Goal: Information Seeking & Learning: Learn about a topic

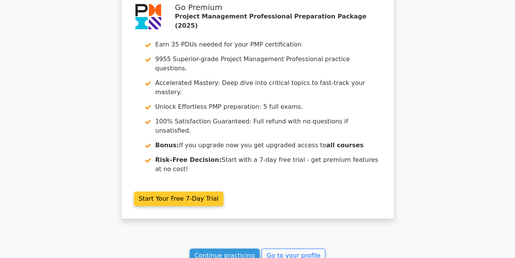
scroll to position [1881, 0]
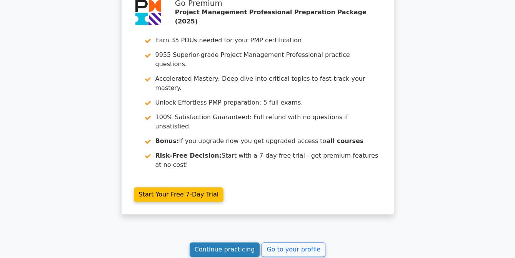
click at [229, 242] on link "Continue practicing" at bounding box center [225, 249] width 70 height 15
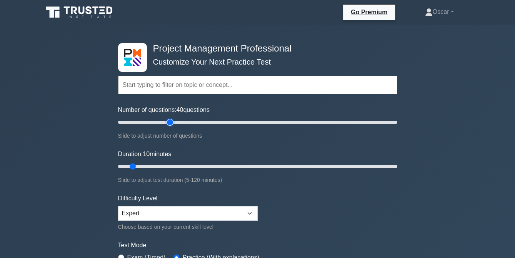
click at [171, 120] on input "Number of questions: 40 questions" at bounding box center [257, 122] width 279 height 9
type input "50"
click at [182, 120] on input "Number of questions: 40 questions" at bounding box center [257, 122] width 279 height 9
click at [232, 166] on input "Duration: 50 minutes" at bounding box center [257, 166] width 279 height 9
type input "60"
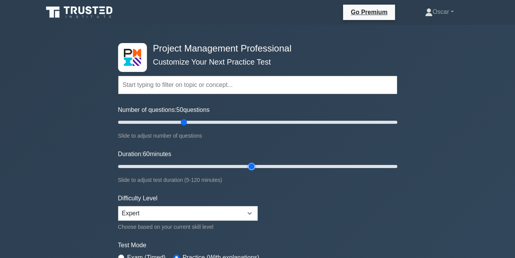
click at [246, 166] on input "Duration: 60 minutes" at bounding box center [257, 166] width 279 height 9
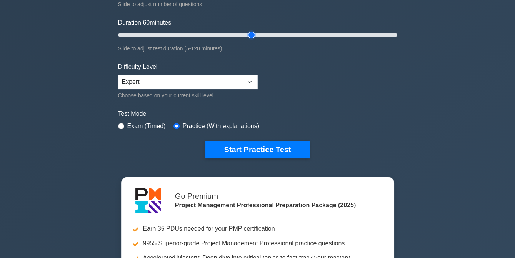
scroll to position [133, 0]
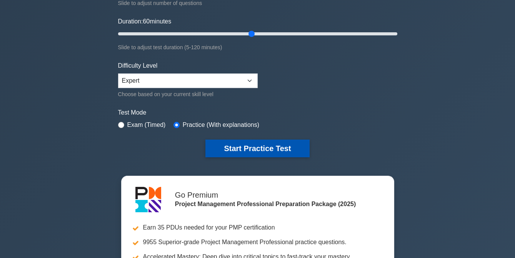
click at [239, 147] on button "Start Practice Test" at bounding box center [258, 149] width 104 height 18
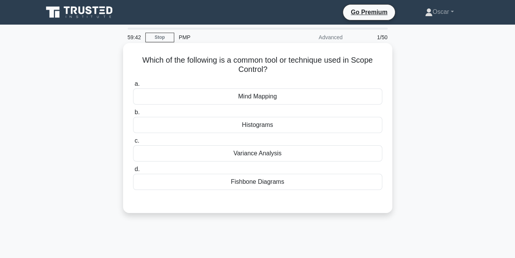
click at [252, 154] on div "Variance Analysis" at bounding box center [257, 153] width 249 height 16
click at [133, 144] on input "c. Variance Analysis" at bounding box center [133, 141] width 0 height 5
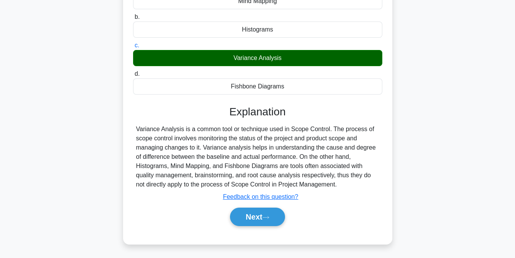
scroll to position [96, 0]
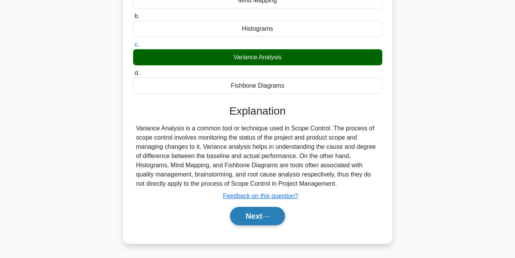
click at [253, 214] on button "Next" at bounding box center [257, 216] width 55 height 18
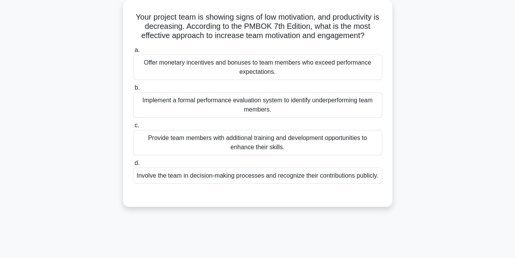
scroll to position [40, 0]
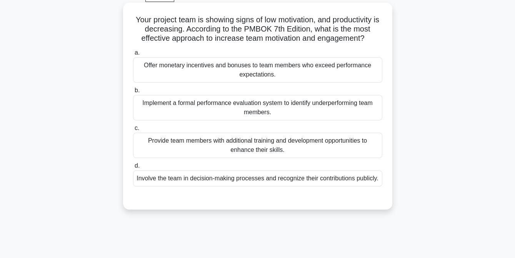
click at [253, 177] on div "Involve the team in decision-making processes and recognize their contributions…" at bounding box center [257, 179] width 249 height 16
click at [133, 169] on input "d. Involve the team in decision-making processes and recognize their contributi…" at bounding box center [133, 166] width 0 height 5
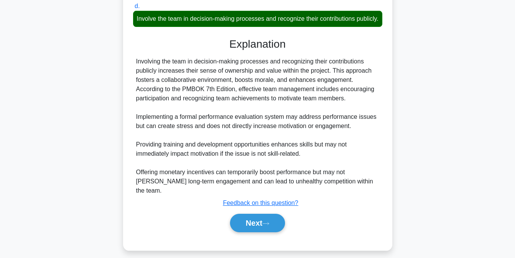
scroll to position [204, 0]
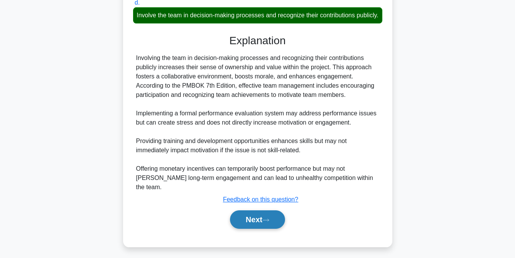
click at [259, 219] on button "Next" at bounding box center [257, 220] width 55 height 18
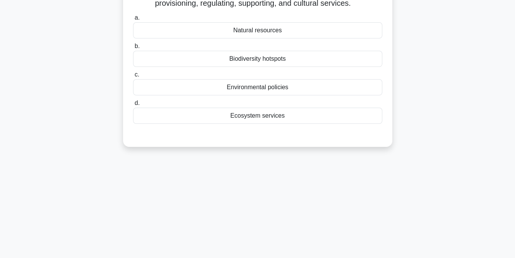
scroll to position [36, 0]
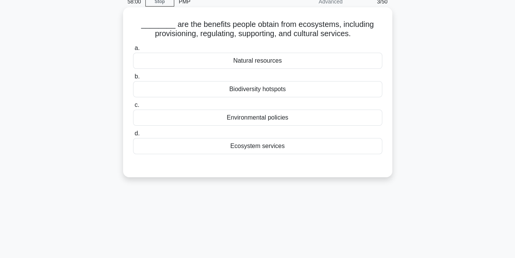
click at [248, 145] on div "Ecosystem services" at bounding box center [257, 146] width 249 height 16
click at [133, 136] on input "d. Ecosystem services" at bounding box center [133, 133] width 0 height 5
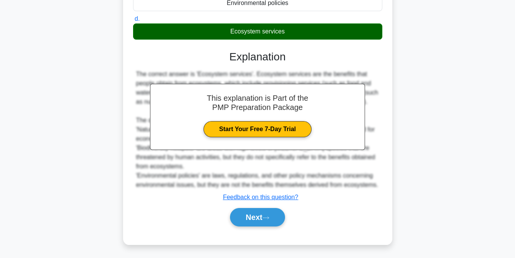
scroll to position [157, 0]
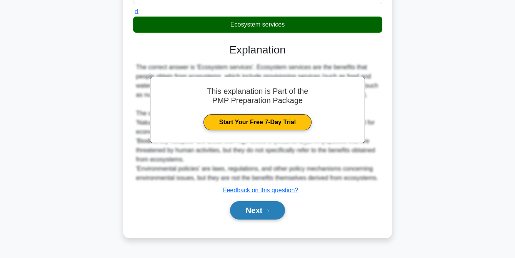
click at [246, 210] on button "Next" at bounding box center [257, 210] width 55 height 18
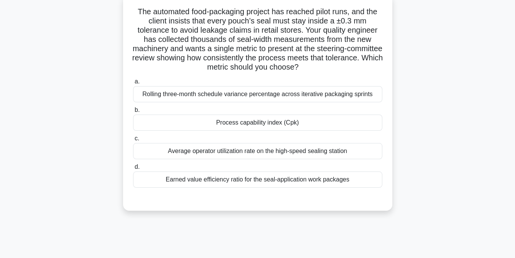
scroll to position [37, 0]
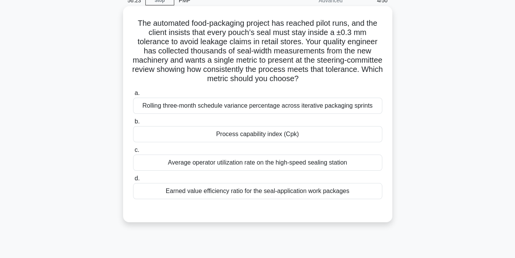
click at [235, 136] on div "Process capability index (Cpk)" at bounding box center [257, 134] width 249 height 16
click at [133, 124] on input "b. Process capability index (Cpk)" at bounding box center [133, 121] width 0 height 5
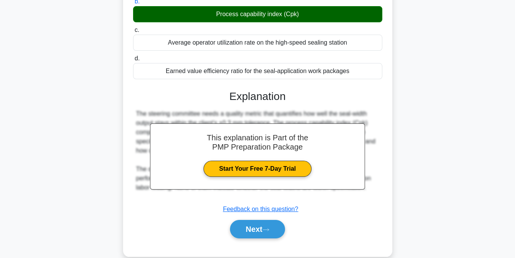
scroll to position [169, 0]
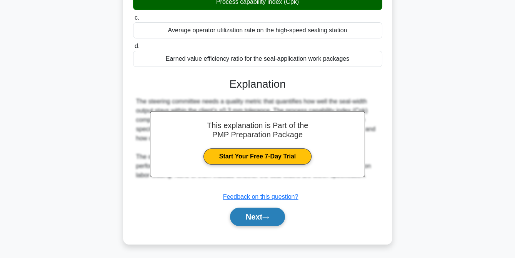
click at [253, 215] on button "Next" at bounding box center [257, 217] width 55 height 18
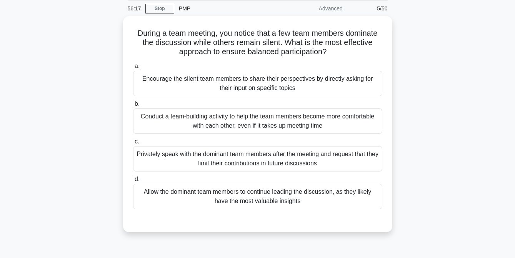
scroll to position [28, 0]
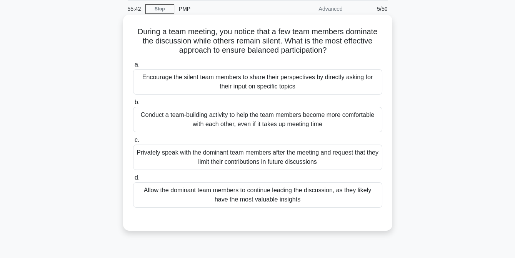
click at [262, 122] on div "Conduct a team-building activity to help the team members become more comfortab…" at bounding box center [257, 119] width 249 height 25
click at [133, 105] on input "b. Conduct a team-building activity to help the team members become more comfor…" at bounding box center [133, 102] width 0 height 5
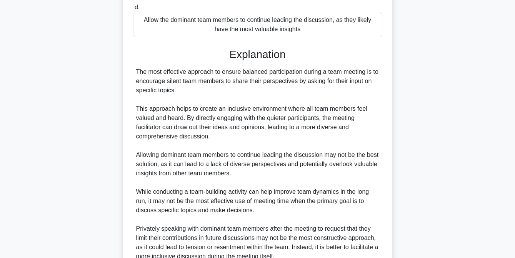
scroll to position [272, 0]
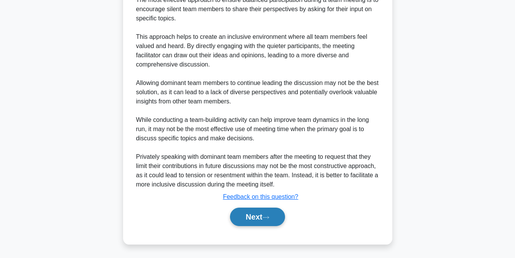
click at [256, 216] on button "Next" at bounding box center [257, 217] width 55 height 18
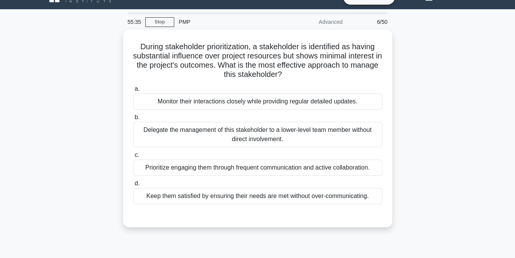
scroll to position [16, 0]
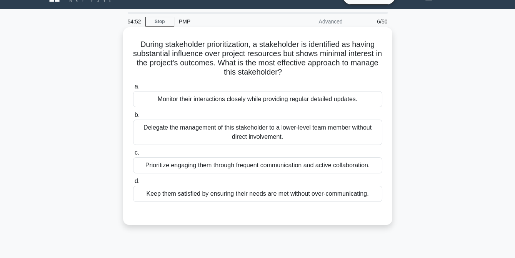
click at [254, 194] on div "Keep them satisfied by ensuring their needs are met without over-communicating." at bounding box center [257, 194] width 249 height 16
click at [133, 184] on input "d. Keep them satisfied by ensuring their needs are met without over-communicati…" at bounding box center [133, 181] width 0 height 5
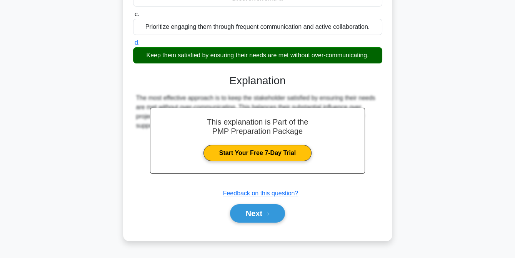
scroll to position [157, 0]
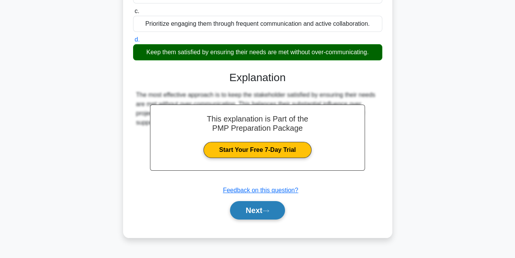
click at [258, 214] on button "Next" at bounding box center [257, 210] width 55 height 18
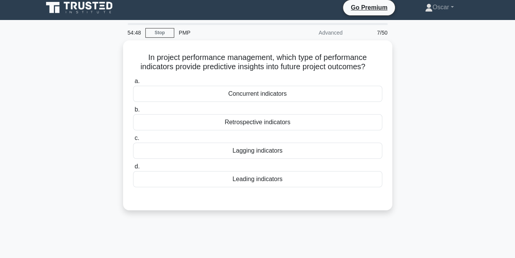
scroll to position [4, 0]
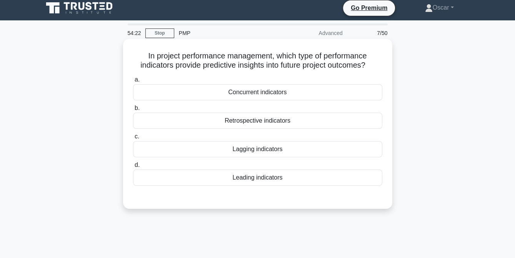
click at [255, 179] on div "Leading indicators" at bounding box center [257, 178] width 249 height 16
click at [133, 168] on input "d. Leading indicators" at bounding box center [133, 165] width 0 height 5
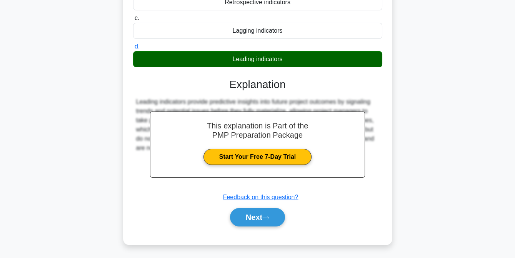
scroll to position [130, 0]
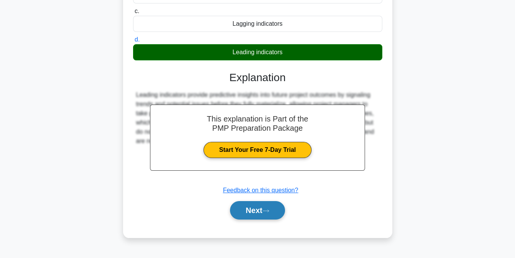
click at [258, 210] on button "Next" at bounding box center [257, 210] width 55 height 18
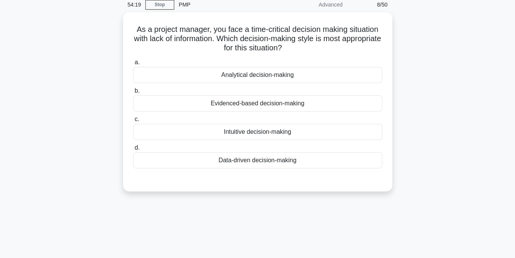
scroll to position [32, 0]
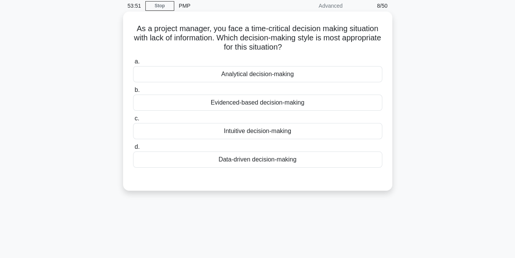
click at [264, 102] on div "Evidenced-based decision-making" at bounding box center [257, 103] width 249 height 16
click at [133, 93] on input "b. Evidenced-based decision-making" at bounding box center [133, 90] width 0 height 5
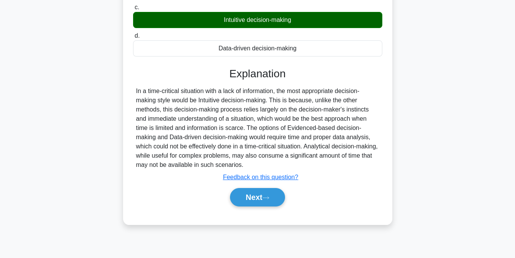
scroll to position [157, 0]
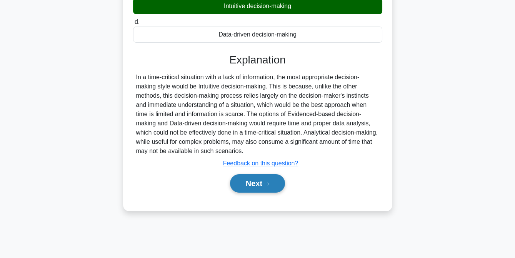
click at [256, 185] on button "Next" at bounding box center [257, 183] width 55 height 18
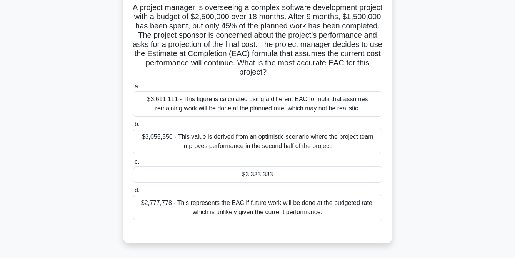
scroll to position [56, 0]
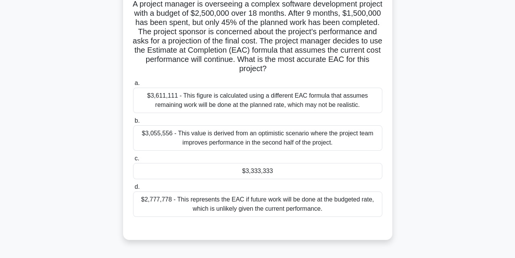
click at [240, 211] on div "$2,777,778 - This represents the EAC if future work will be done at the budgete…" at bounding box center [257, 204] width 249 height 25
click at [133, 190] on input "d. $2,777,778 - This represents the EAC if future work will be done at the budg…" at bounding box center [133, 187] width 0 height 5
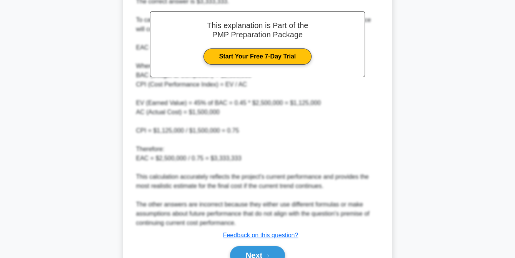
scroll to position [346, 0]
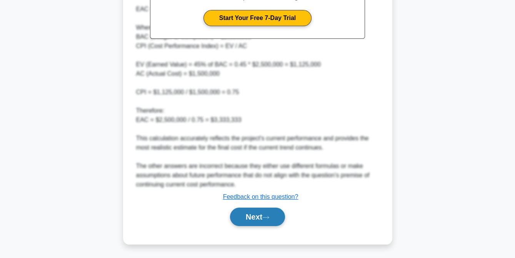
click at [250, 218] on button "Next" at bounding box center [257, 217] width 55 height 18
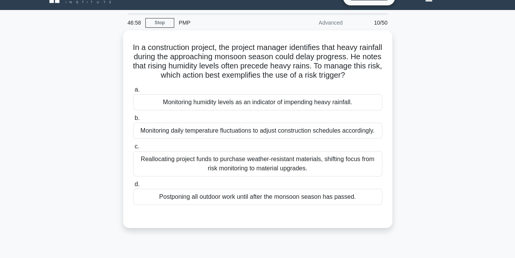
scroll to position [14, 0]
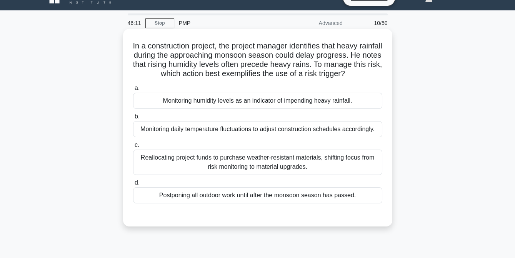
click at [238, 109] on div "Monitoring humidity levels as an indicator of impending heavy rainfall." at bounding box center [257, 101] width 249 height 16
click at [133, 91] on input "a. Monitoring humidity levels as an indicator of impending heavy rainfall." at bounding box center [133, 88] width 0 height 5
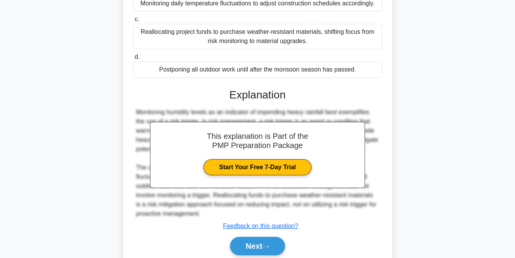
scroll to position [179, 0]
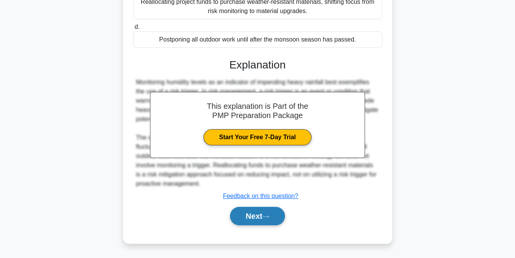
click at [249, 215] on button "Next" at bounding box center [257, 216] width 55 height 18
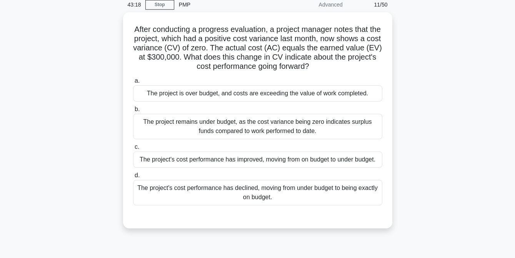
scroll to position [33, 0]
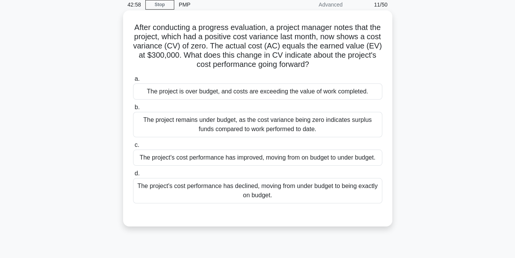
click at [261, 191] on div "The project's cost performance has declined, moving from under budget to being …" at bounding box center [257, 190] width 249 height 25
click at [133, 176] on input "d. The project's cost performance has declined, moving from under budget to bei…" at bounding box center [133, 173] width 0 height 5
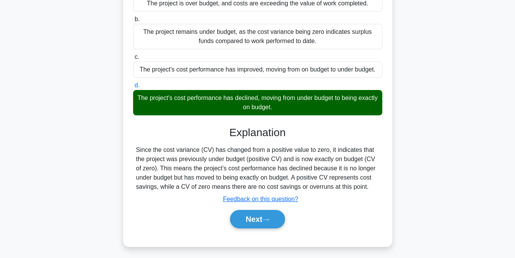
scroll to position [129, 0]
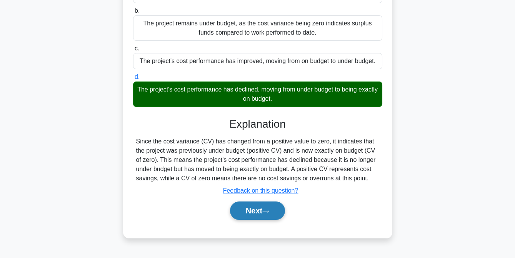
click at [252, 208] on button "Next" at bounding box center [257, 211] width 55 height 18
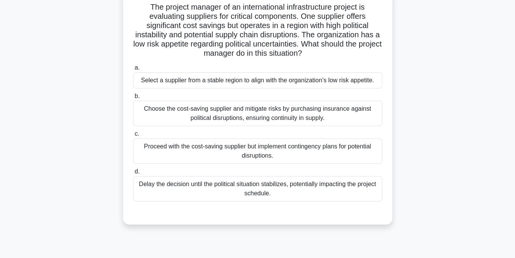
scroll to position [54, 0]
click at [273, 151] on div "Proceed with the cost-saving supplier but implement contingency plans for poten…" at bounding box center [257, 150] width 249 height 25
click at [133, 136] on input "c. Proceed with the cost-saving supplier but implement contingency plans for po…" at bounding box center [133, 133] width 0 height 5
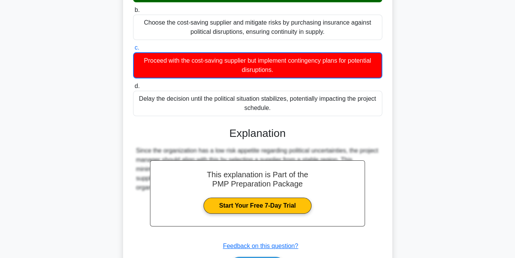
scroll to position [189, 0]
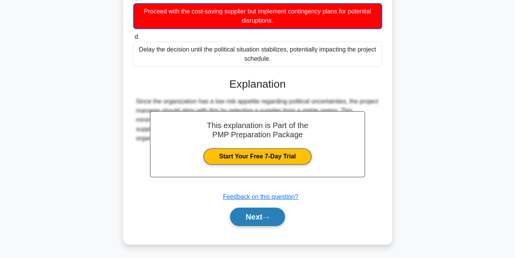
click at [256, 217] on button "Next" at bounding box center [257, 217] width 55 height 18
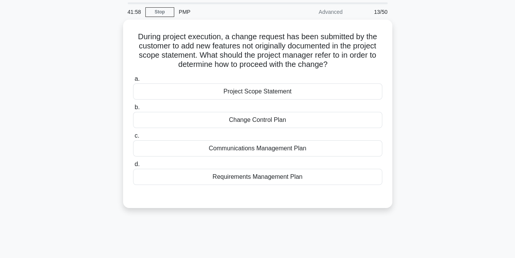
scroll to position [25, 0]
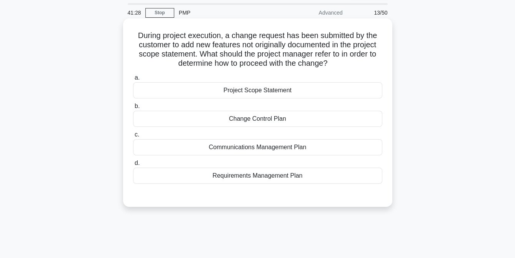
click at [251, 93] on div "Project Scope Statement" at bounding box center [257, 90] width 249 height 16
click at [133, 80] on input "a. Project Scope Statement" at bounding box center [133, 77] width 0 height 5
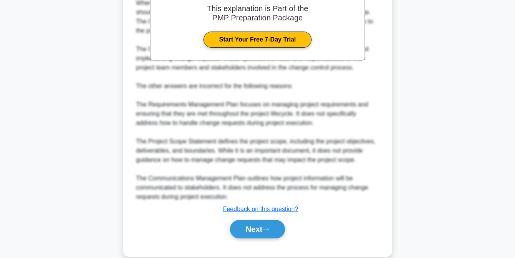
scroll to position [272, 0]
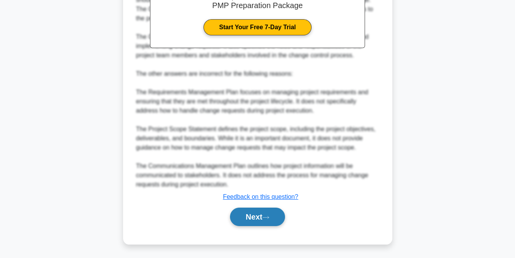
click at [251, 215] on button "Next" at bounding box center [257, 217] width 55 height 18
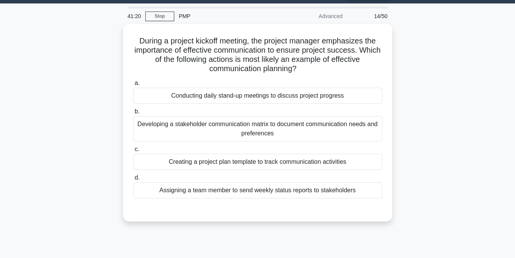
scroll to position [20, 0]
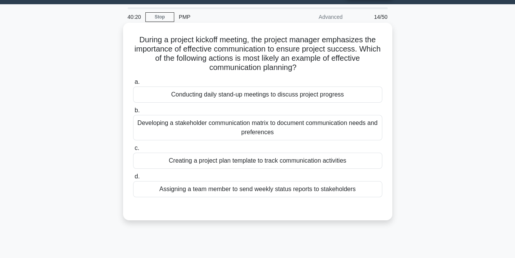
click at [278, 131] on div "Developing a stakeholder communication matrix to document communication needs a…" at bounding box center [257, 127] width 249 height 25
click at [133, 113] on input "b. Developing a stakeholder communication matrix to document communication need…" at bounding box center [133, 110] width 0 height 5
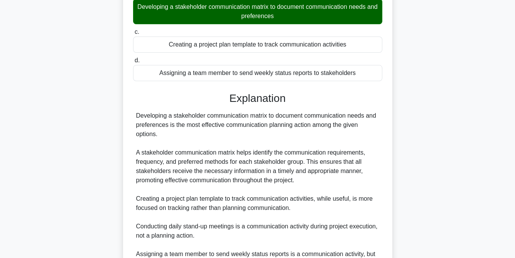
scroll to position [225, 0]
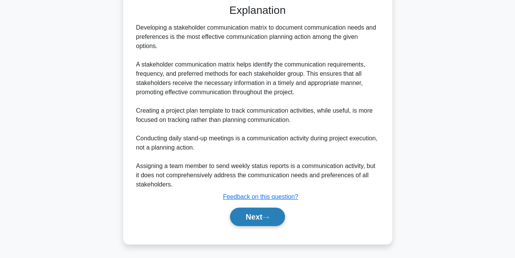
click at [262, 216] on button "Next" at bounding box center [257, 217] width 55 height 18
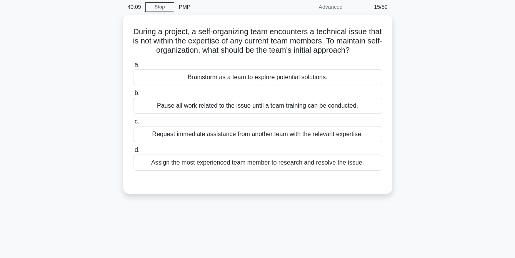
scroll to position [30, 0]
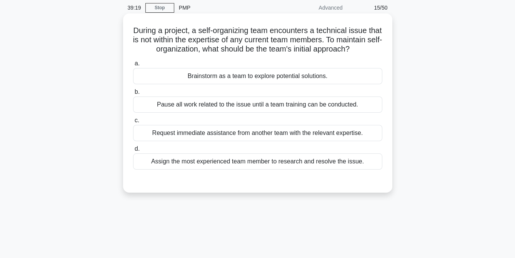
click at [270, 141] on div "Request immediate assistance from another team with the relevant expertise." at bounding box center [257, 133] width 249 height 16
click at [133, 123] on input "c. Request immediate assistance from another team with the relevant expertise." at bounding box center [133, 120] width 0 height 5
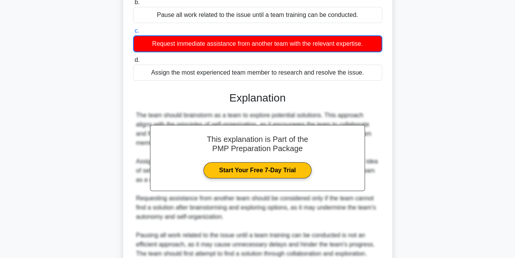
scroll to position [198, 0]
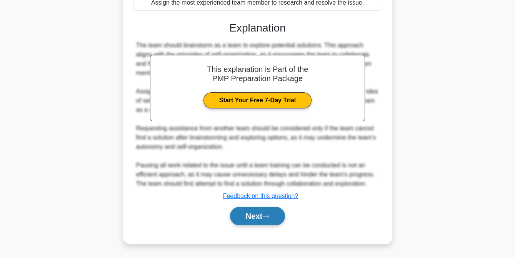
click at [251, 219] on button "Next" at bounding box center [257, 216] width 55 height 18
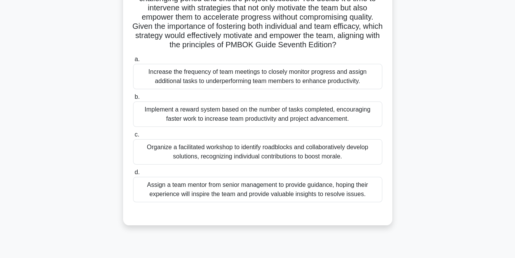
scroll to position [125, 0]
click at [236, 157] on div "Organize a facilitated workshop to identify roadblocks and collaboratively deve…" at bounding box center [257, 152] width 249 height 25
click at [133, 138] on input "c. Organize a facilitated workshop to identify roadblocks and collaboratively d…" at bounding box center [133, 135] width 0 height 5
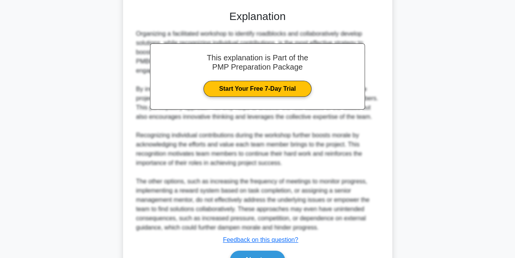
scroll to position [338, 0]
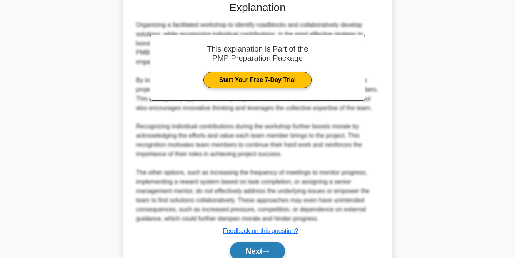
click at [253, 249] on button "Next" at bounding box center [257, 251] width 55 height 18
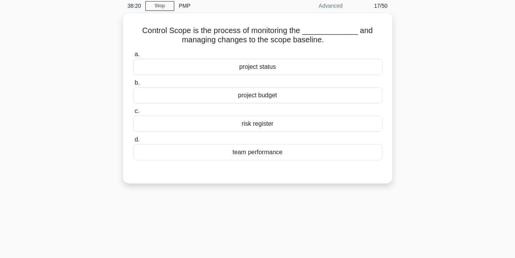
scroll to position [32, 0]
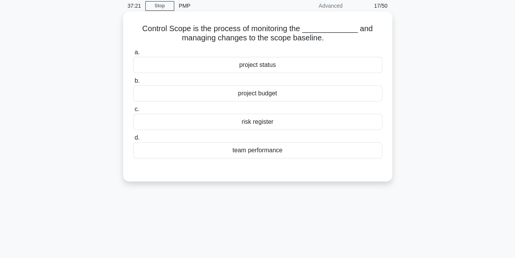
click at [263, 65] on div "project status" at bounding box center [257, 65] width 249 height 16
click at [133, 55] on input "a. project status" at bounding box center [133, 52] width 0 height 5
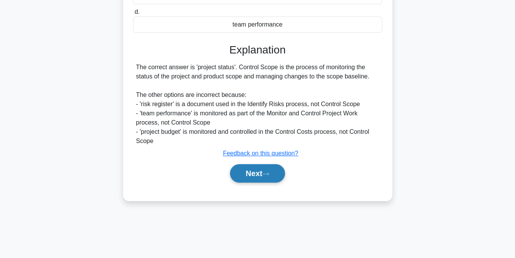
scroll to position [157, 0]
click at [256, 173] on button "Next" at bounding box center [257, 174] width 55 height 18
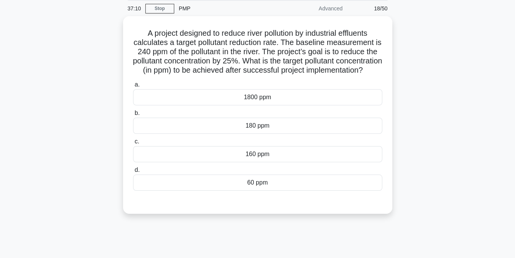
scroll to position [30, 0]
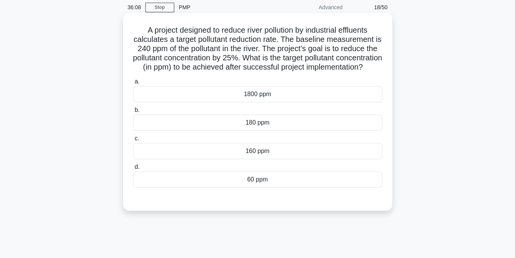
click at [264, 131] on div "180 ppm" at bounding box center [257, 123] width 249 height 16
click at [133, 113] on input "b. 180 ppm" at bounding box center [133, 110] width 0 height 5
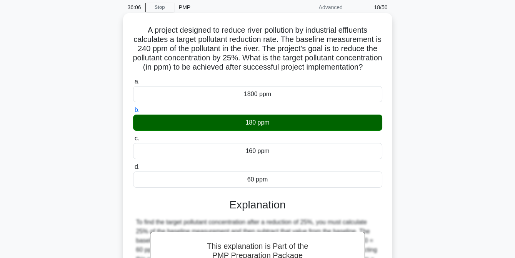
scroll to position [160, 0]
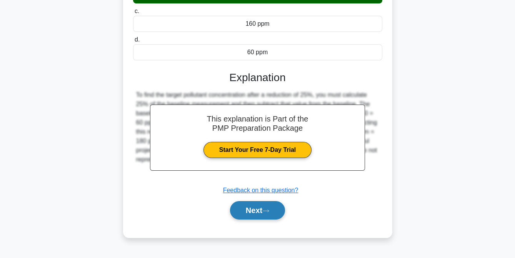
click at [258, 216] on button "Next" at bounding box center [257, 210] width 55 height 18
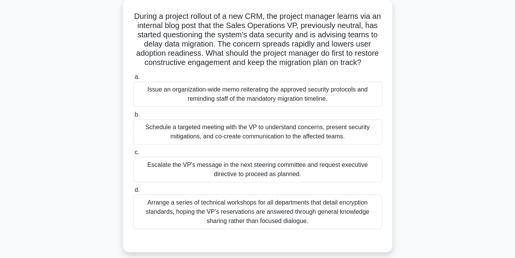
scroll to position [45, 0]
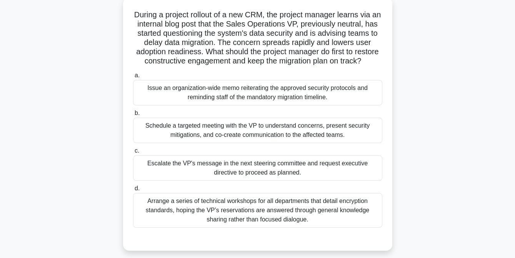
click at [243, 137] on div "Schedule a targeted meeting with the VP to understand concerns, present securit…" at bounding box center [257, 130] width 249 height 25
click at [133, 116] on input "b. Schedule a targeted meeting with the VP to understand concerns, present secu…" at bounding box center [133, 113] width 0 height 5
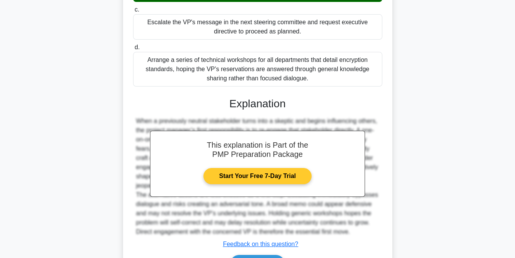
scroll to position [187, 0]
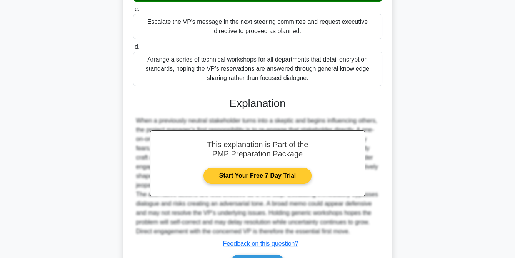
click at [245, 184] on link "Start Your Free 7-Day Trial" at bounding box center [258, 176] width 108 height 16
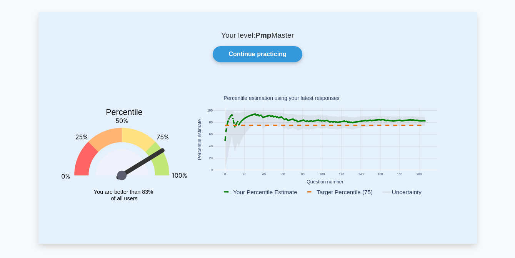
scroll to position [28, 0]
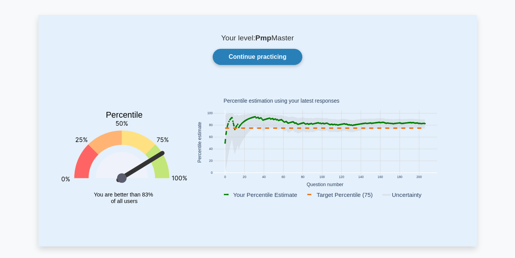
click at [257, 57] on link "Continue practicing" at bounding box center [257, 57] width 89 height 16
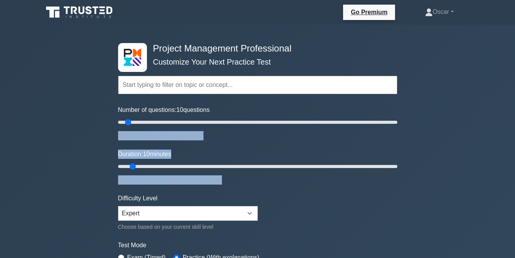
drag, startPoint x: 125, startPoint y: 116, endPoint x: 320, endPoint y: 175, distance: 203.5
click at [320, 175] on form "Topics Scope Management Time Management Cost Management Quality Management Risk…" at bounding box center [257, 171] width 279 height 238
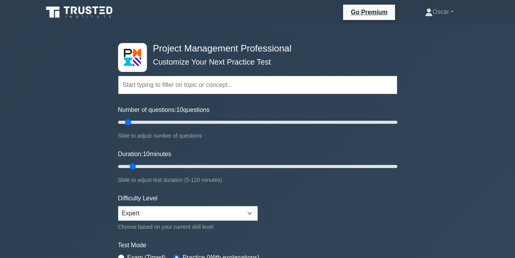
drag, startPoint x: 320, startPoint y: 175, endPoint x: 312, endPoint y: 194, distance: 20.9
click at [312, 194] on form "Topics Scope Management Time Management Cost Management Quality Management Risk…" at bounding box center [257, 171] width 279 height 238
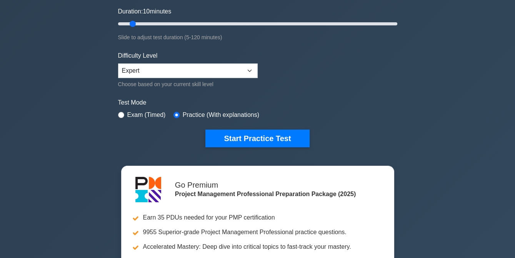
scroll to position [144, 0]
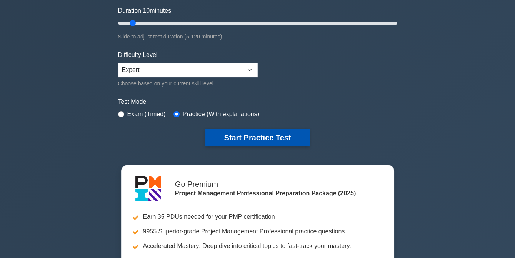
click at [250, 134] on button "Start Practice Test" at bounding box center [258, 138] width 104 height 18
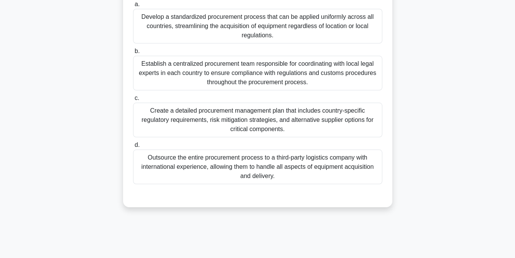
scroll to position [135, 0]
click at [270, 176] on div "Outsource the entire procurement process to a third-party logistics company wit…" at bounding box center [257, 166] width 249 height 35
click at [133, 147] on input "d. Outsource the entire procurement process to a third-party logistics company …" at bounding box center [133, 144] width 0 height 5
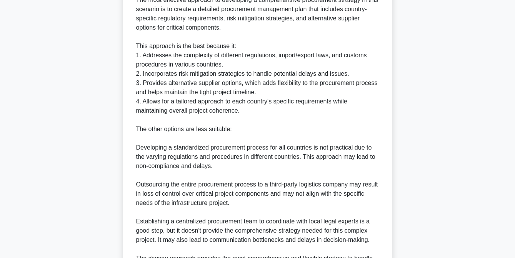
scroll to position [447, 0]
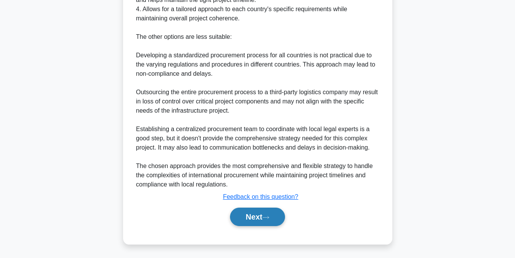
click at [261, 213] on button "Next" at bounding box center [257, 217] width 55 height 18
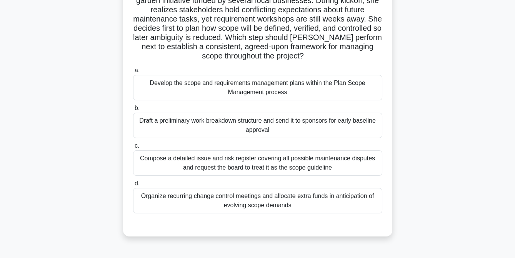
scroll to position [70, 0]
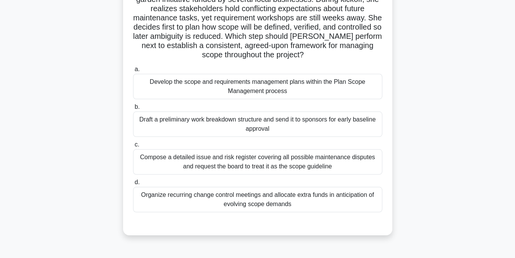
click at [266, 164] on div "Compose a detailed issue and risk register covering all possible maintenance di…" at bounding box center [257, 161] width 249 height 25
click at [133, 147] on input "c. Compose a detailed issue and risk register covering all possible maintenance…" at bounding box center [133, 144] width 0 height 5
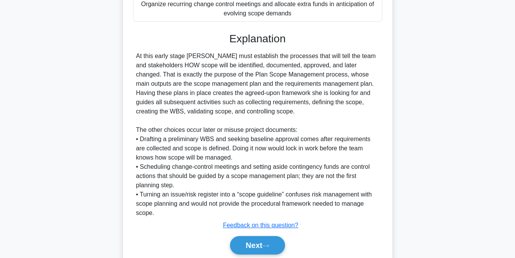
scroll to position [264, 0]
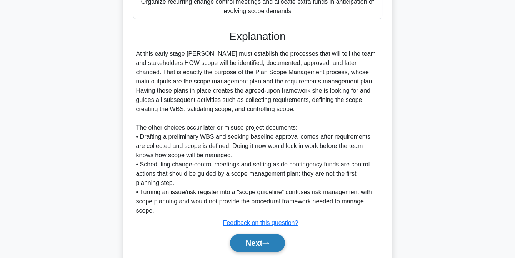
click at [252, 244] on button "Next" at bounding box center [257, 243] width 55 height 18
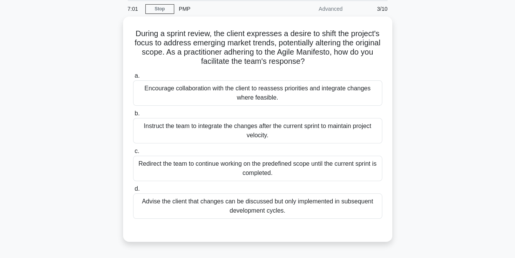
scroll to position [28, 0]
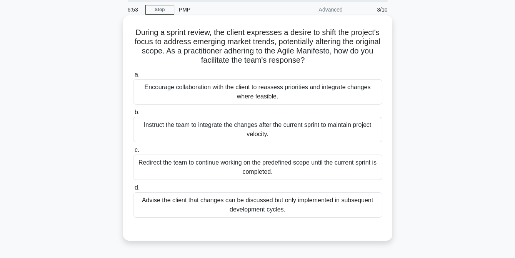
click at [241, 170] on div "Redirect the team to continue working on the predefined scope until the current…" at bounding box center [257, 167] width 249 height 25
click at [133, 153] on input "c. Redirect the team to continue working on the predefined scope until the curr…" at bounding box center [133, 150] width 0 height 5
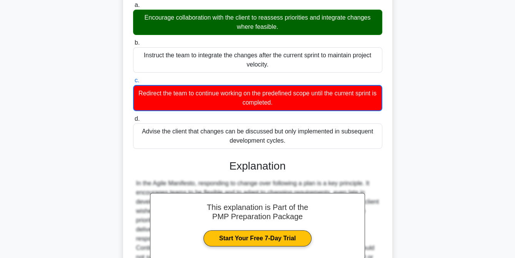
scroll to position [189, 0]
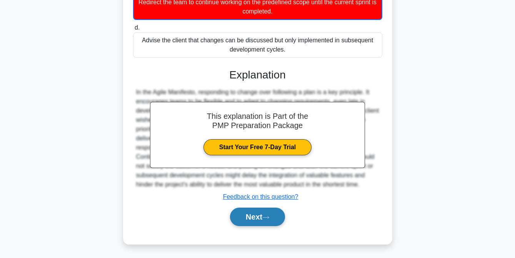
click at [247, 214] on button "Next" at bounding box center [257, 217] width 55 height 18
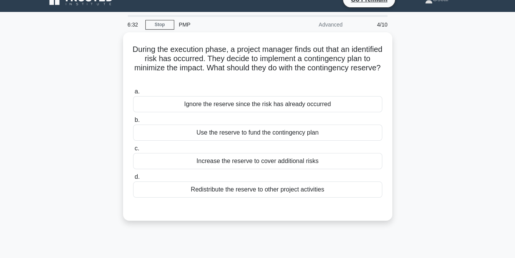
scroll to position [10, 0]
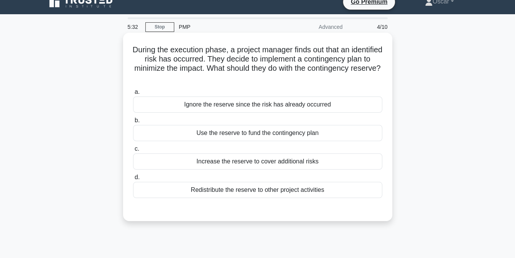
click at [242, 137] on div "Use the reserve to fund the contingency plan" at bounding box center [257, 133] width 249 height 16
click at [133, 123] on input "b. Use the reserve to fund the contingency plan" at bounding box center [133, 120] width 0 height 5
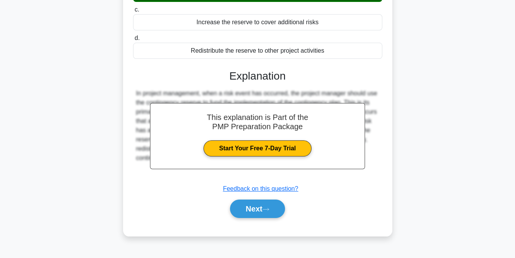
scroll to position [157, 0]
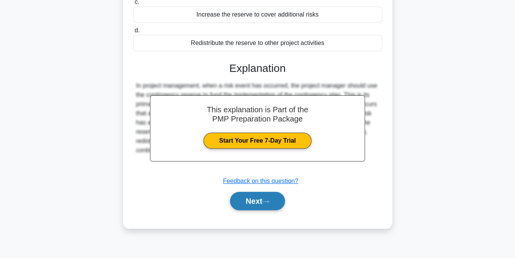
click at [247, 202] on button "Next" at bounding box center [257, 201] width 55 height 18
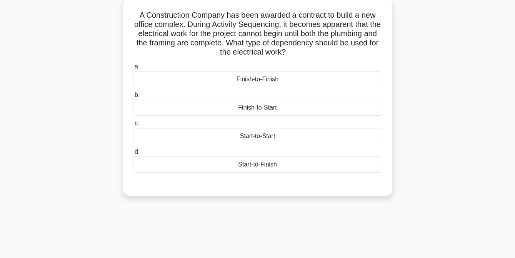
scroll to position [47, 0]
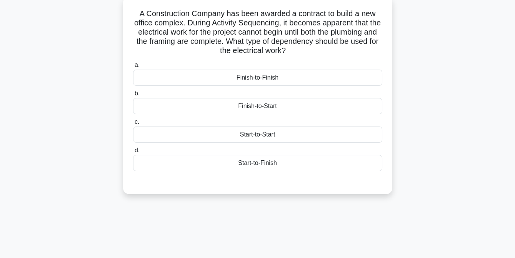
click at [257, 106] on div "Finish-to-Start" at bounding box center [257, 106] width 249 height 16
click at [133, 96] on input "b. Finish-to-Start" at bounding box center [133, 93] width 0 height 5
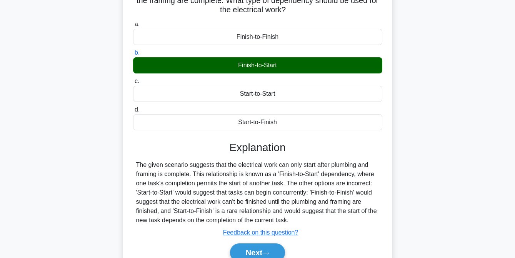
scroll to position [157, 0]
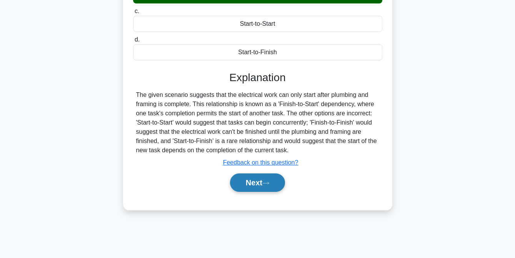
click at [248, 186] on button "Next" at bounding box center [257, 183] width 55 height 18
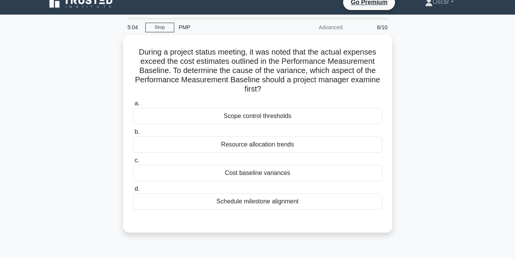
scroll to position [10, 0]
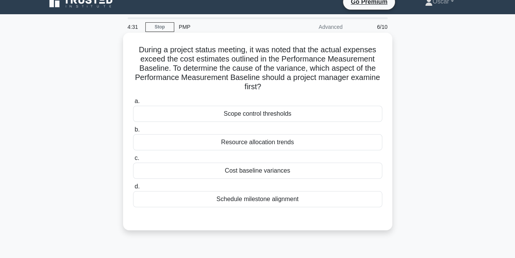
click at [253, 170] on div "Cost baseline variances" at bounding box center [257, 171] width 249 height 16
click at [133, 161] on input "c. Cost baseline variances" at bounding box center [133, 158] width 0 height 5
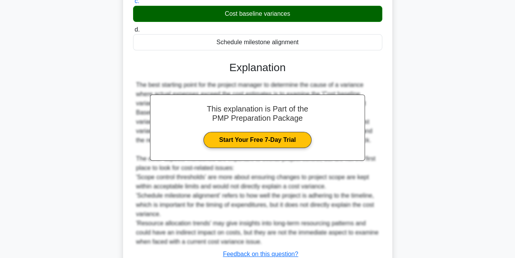
scroll to position [225, 0]
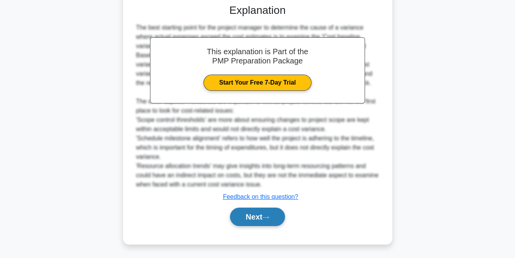
click at [249, 215] on button "Next" at bounding box center [257, 217] width 55 height 18
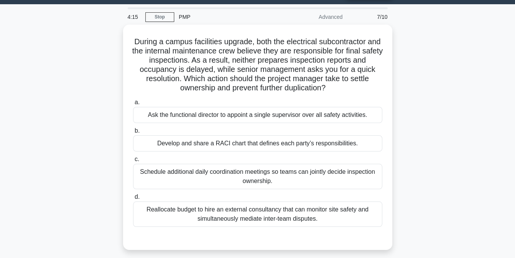
scroll to position [20, 0]
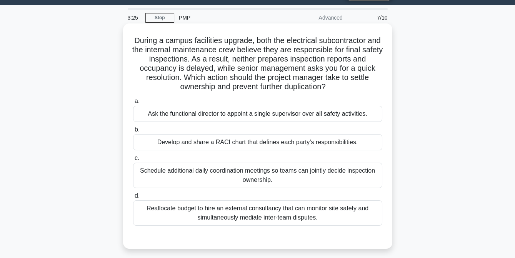
click at [191, 142] on div "Develop and share a RACI chart that defines each party’s responsibilities." at bounding box center [257, 142] width 249 height 16
click at [133, 132] on input "b. Develop and share a RACI chart that defines each party’s responsibilities." at bounding box center [133, 129] width 0 height 5
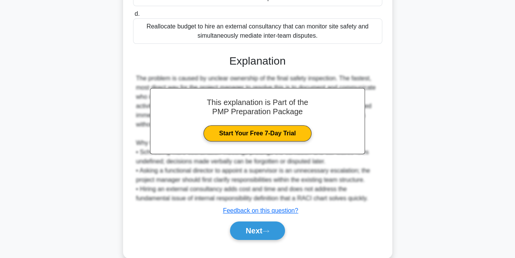
scroll to position [216, 0]
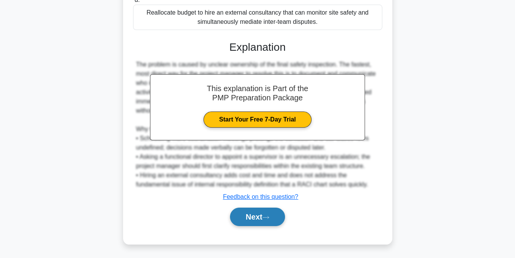
click at [261, 216] on button "Next" at bounding box center [257, 217] width 55 height 18
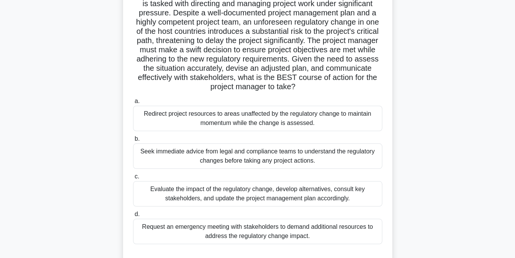
scroll to position [68, 0]
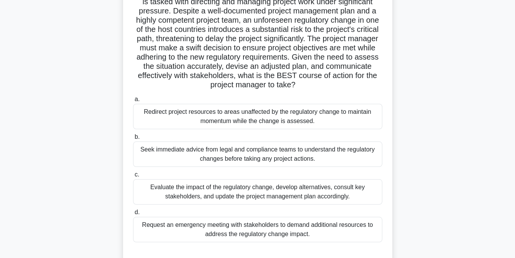
click at [236, 189] on div "Evaluate the impact of the regulatory change, develop alternatives, consult key…" at bounding box center [257, 191] width 249 height 25
click at [133, 177] on input "c. Evaluate the impact of the regulatory change, develop alternatives, consult …" at bounding box center [133, 174] width 0 height 5
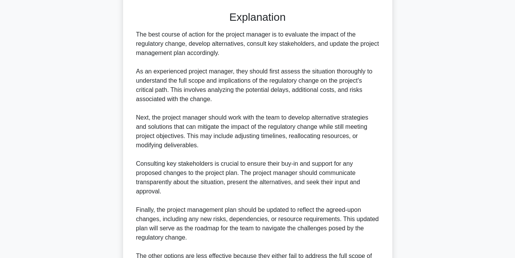
scroll to position [400, 0]
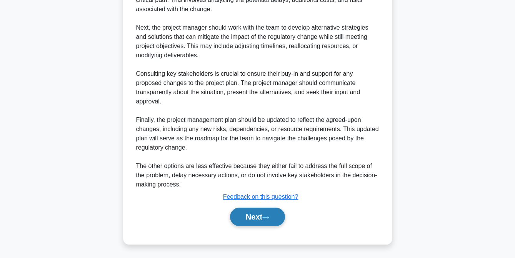
click at [253, 219] on button "Next" at bounding box center [257, 217] width 55 height 18
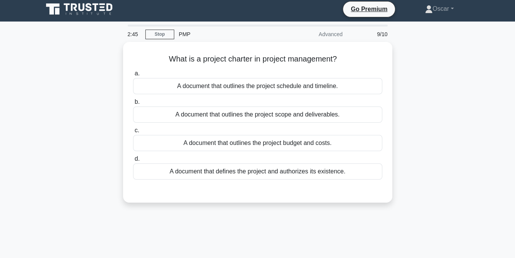
scroll to position [0, 0]
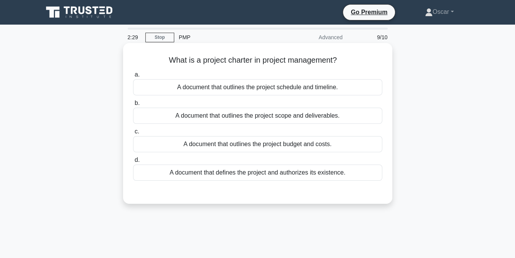
click at [256, 173] on div "A document that defines the project and authorizes its existence." at bounding box center [257, 173] width 249 height 16
click at [133, 163] on input "d. A document that defines the project and authorizes its existence." at bounding box center [133, 160] width 0 height 5
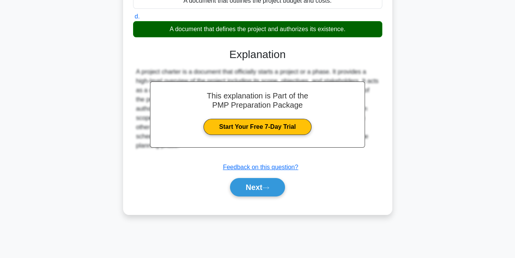
scroll to position [157, 0]
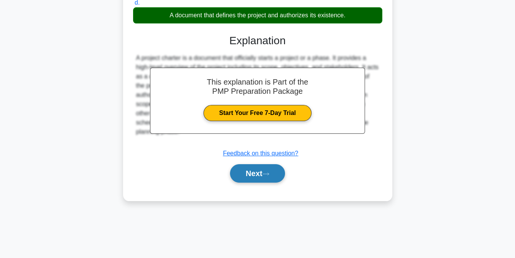
click at [261, 176] on button "Next" at bounding box center [257, 173] width 55 height 18
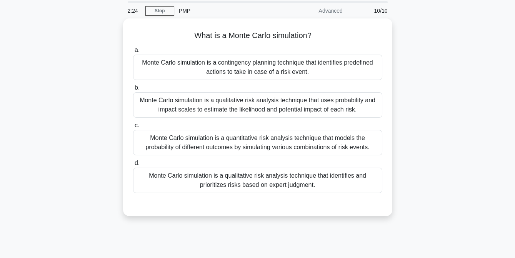
scroll to position [26, 0]
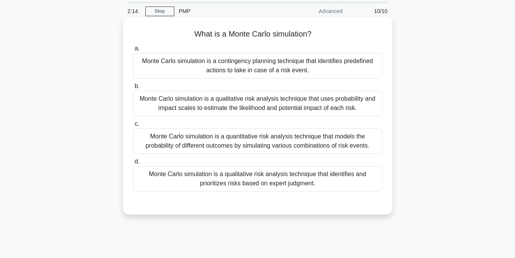
click at [242, 144] on div "Monte Carlo simulation is a quantitative risk analysis technique that models th…" at bounding box center [257, 141] width 249 height 25
click at [133, 127] on input "c. Monte Carlo simulation is a quantitative risk analysis technique that models…" at bounding box center [133, 124] width 0 height 5
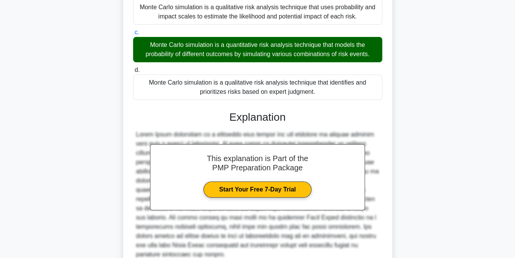
scroll to position [188, 0]
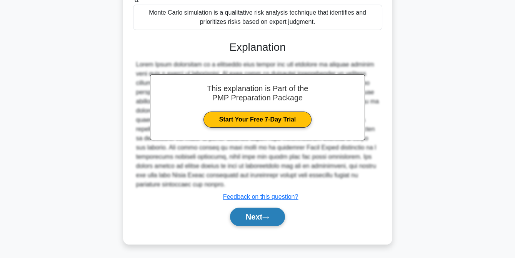
click at [254, 214] on button "Next" at bounding box center [257, 217] width 55 height 18
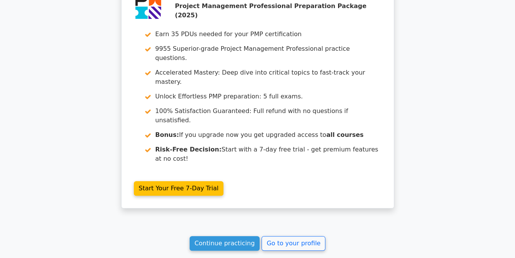
scroll to position [1637, 0]
click at [229, 236] on link "Continue practicing" at bounding box center [225, 243] width 70 height 15
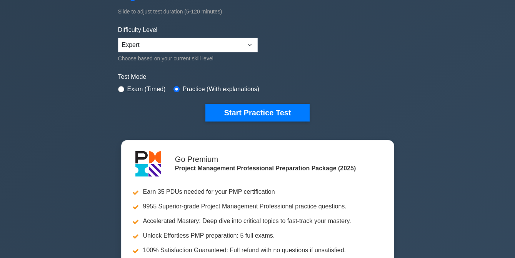
scroll to position [171, 0]
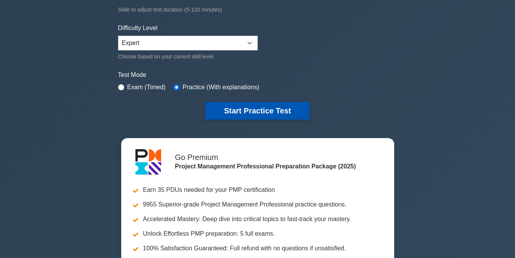
click at [244, 108] on button "Start Practice Test" at bounding box center [258, 111] width 104 height 18
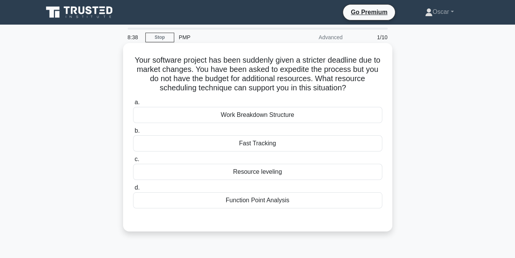
click at [268, 143] on div "Fast Tracking" at bounding box center [257, 143] width 249 height 16
click at [133, 134] on input "b. Fast Tracking" at bounding box center [133, 131] width 0 height 5
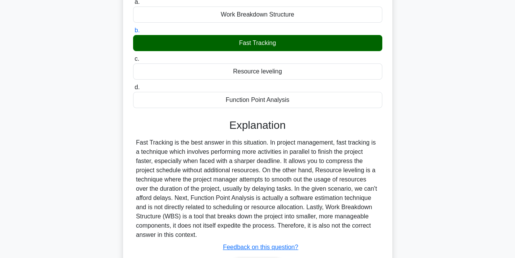
scroll to position [157, 0]
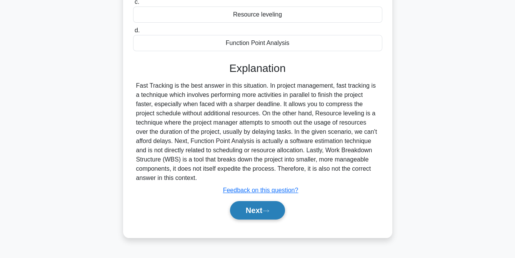
click at [258, 208] on button "Next" at bounding box center [257, 210] width 55 height 18
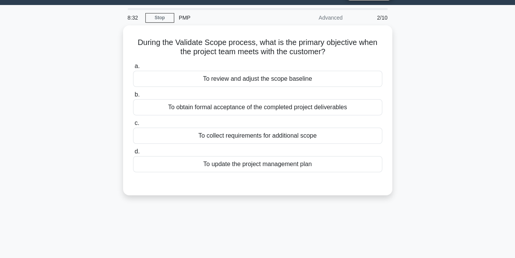
scroll to position [19, 0]
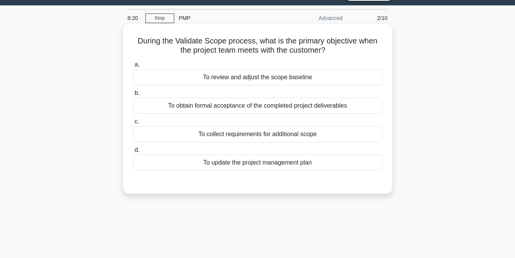
click at [270, 109] on div "To obtain formal acceptance of the completed project deliverables" at bounding box center [257, 106] width 249 height 16
click at [133, 96] on input "b. To obtain formal acceptance of the completed project deliverables" at bounding box center [133, 93] width 0 height 5
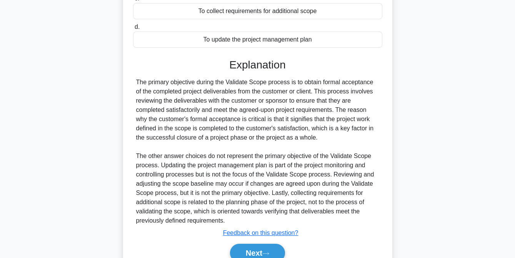
scroll to position [144, 0]
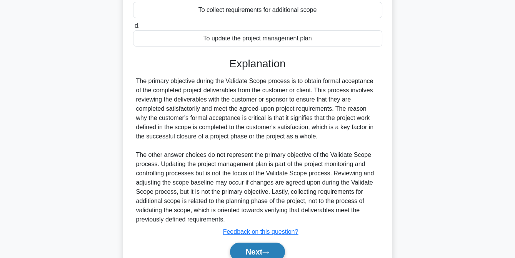
click at [249, 248] on button "Next" at bounding box center [257, 252] width 55 height 18
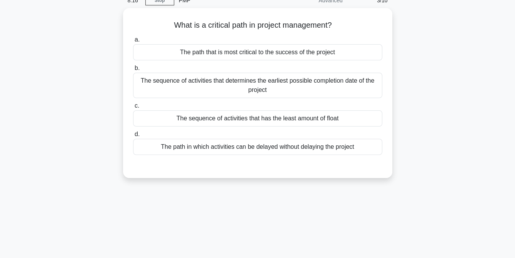
scroll to position [37, 0]
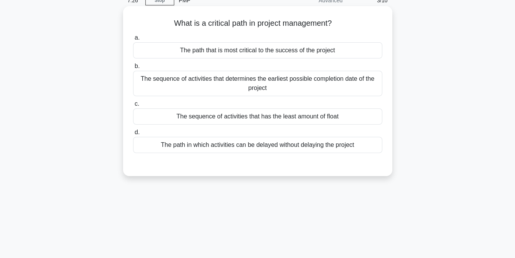
click at [253, 82] on div "The sequence of activities that determines the earliest possible completion dat…" at bounding box center [257, 83] width 249 height 25
click at [133, 69] on input "b. The sequence of activities that determines the earliest possible completion …" at bounding box center [133, 66] width 0 height 5
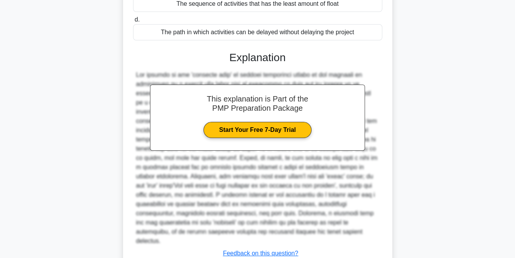
scroll to position [197, 0]
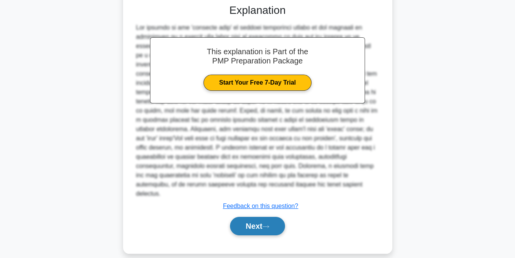
click at [254, 217] on button "Next" at bounding box center [257, 226] width 55 height 18
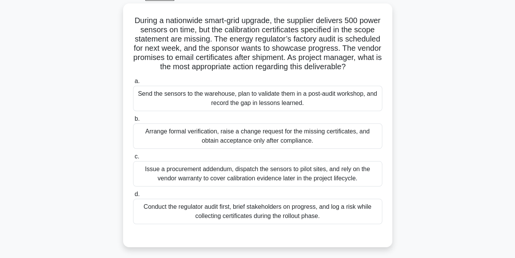
scroll to position [41, 0]
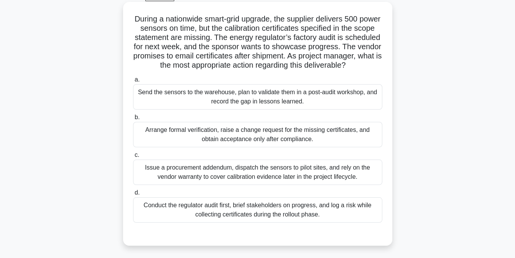
click at [232, 147] on div "Arrange formal verification, raise a change request for the missing certificate…" at bounding box center [257, 134] width 249 height 25
click at [133, 120] on input "b. Arrange formal verification, raise a change request for the missing certific…" at bounding box center [133, 117] width 0 height 5
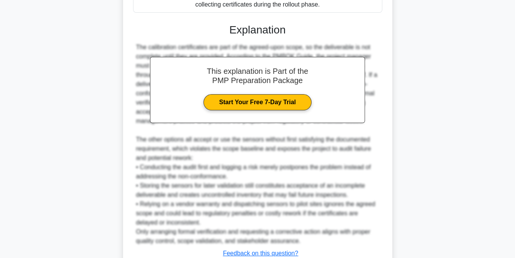
scroll to position [317, 0]
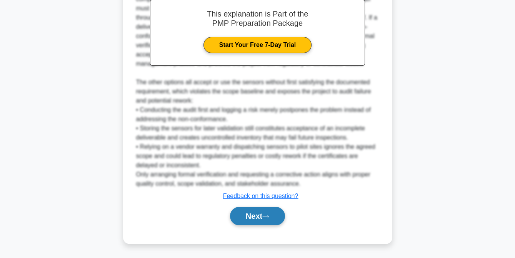
click at [252, 216] on button "Next" at bounding box center [257, 216] width 55 height 18
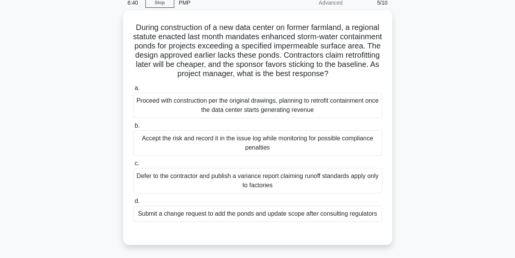
scroll to position [32, 0]
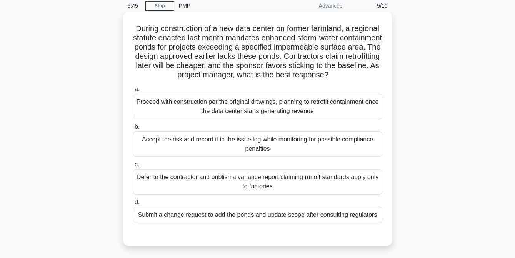
click at [251, 223] on div "Submit a change request to add the ponds and update scope after consulting regu…" at bounding box center [257, 215] width 249 height 16
click at [133, 205] on input "d. Submit a change request to add the ponds and update scope after consulting r…" at bounding box center [133, 202] width 0 height 5
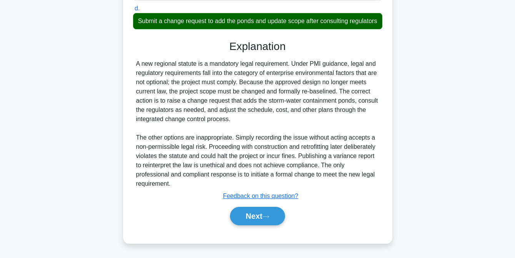
scroll to position [234, 0]
click at [255, 216] on button "Next" at bounding box center [257, 216] width 55 height 18
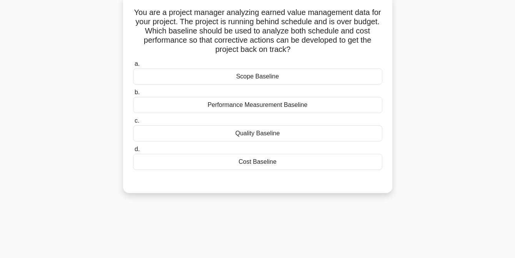
scroll to position [47, 0]
click at [247, 109] on div "Performance Measurement Baseline" at bounding box center [257, 106] width 249 height 16
click at [133, 96] on input "b. Performance Measurement Baseline" at bounding box center [133, 93] width 0 height 5
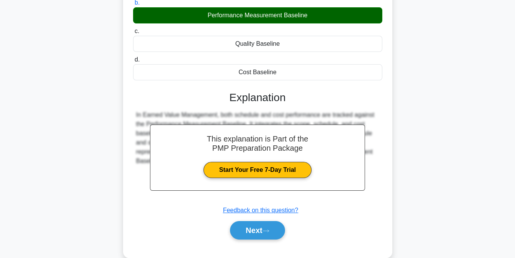
scroll to position [157, 0]
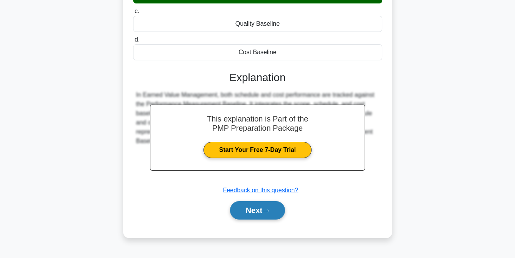
click at [256, 207] on button "Next" at bounding box center [257, 210] width 55 height 18
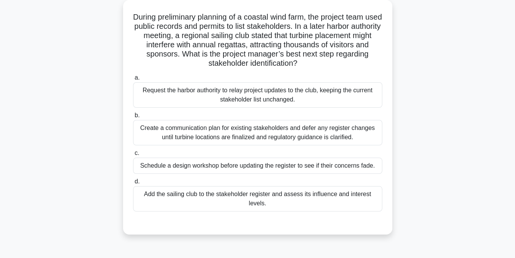
scroll to position [29, 0]
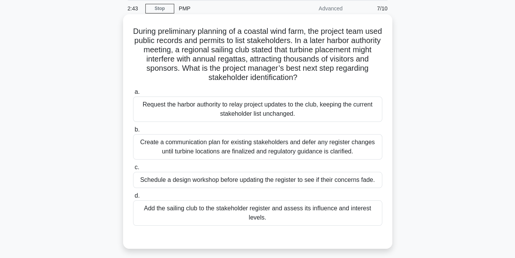
click at [230, 210] on div "Add the sailing club to the stakeholder register and assess its influence and i…" at bounding box center [257, 213] width 249 height 25
click at [133, 199] on input "d. Add the sailing club to the stakeholder register and assess its influence an…" at bounding box center [133, 196] width 0 height 5
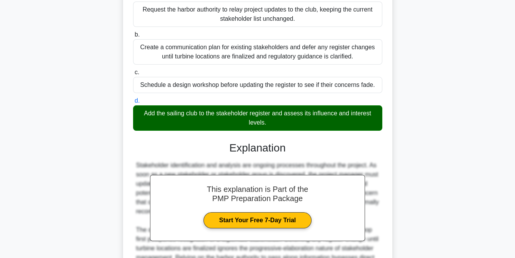
scroll to position [216, 0]
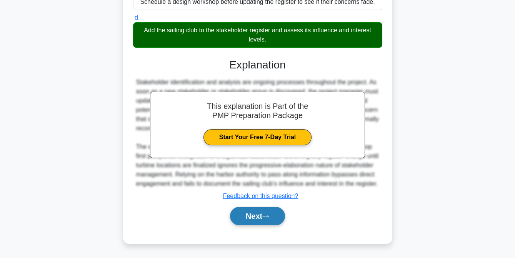
click at [249, 218] on button "Next" at bounding box center [257, 216] width 55 height 18
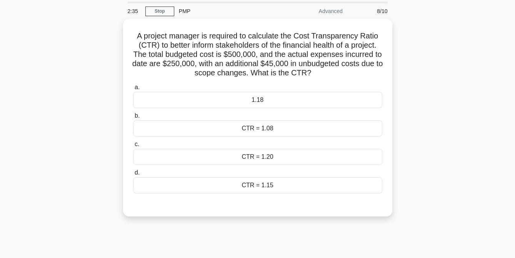
scroll to position [26, 0]
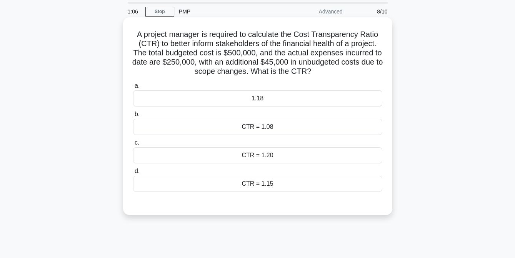
click at [250, 132] on div "CTR = 1.08" at bounding box center [257, 127] width 249 height 16
click at [133, 117] on input "b. CTR = 1.08" at bounding box center [133, 114] width 0 height 5
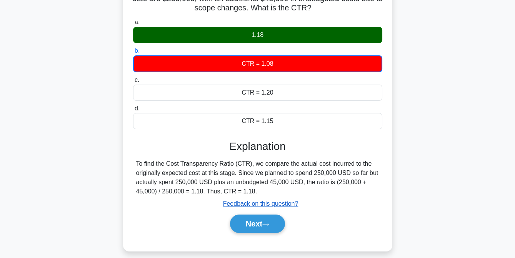
scroll to position [90, 0]
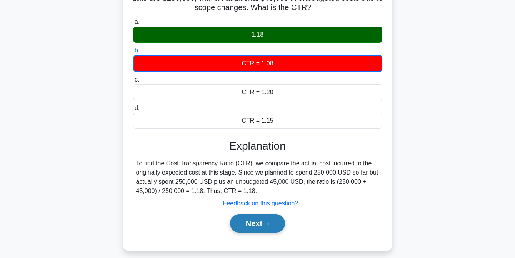
click at [247, 226] on button "Next" at bounding box center [257, 223] width 55 height 18
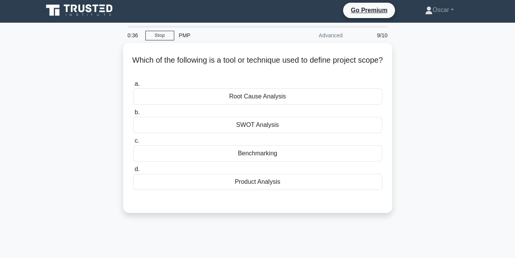
scroll to position [0, 0]
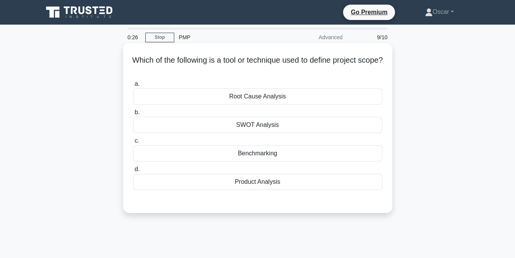
click at [242, 184] on div "Product Analysis" at bounding box center [257, 182] width 249 height 16
click at [133, 172] on input "d. Product Analysis" at bounding box center [133, 169] width 0 height 5
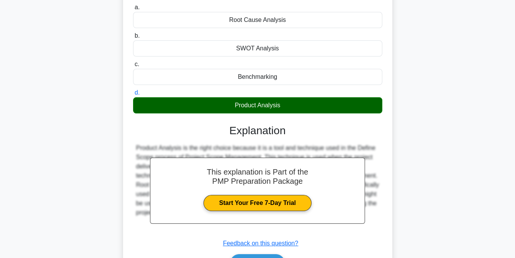
scroll to position [157, 0]
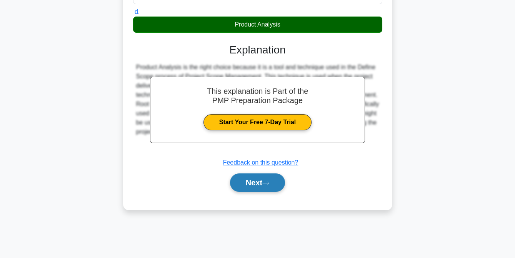
click at [252, 179] on button "Next" at bounding box center [257, 183] width 55 height 18
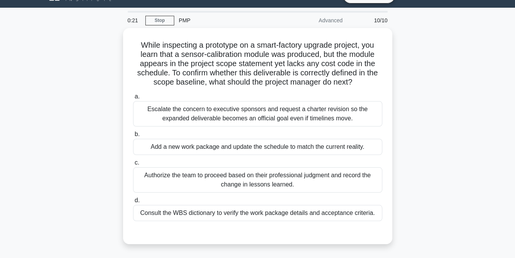
scroll to position [17, 0]
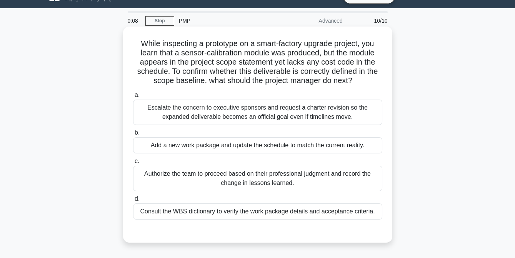
click at [196, 214] on div "Consult the WBS dictionary to verify the work package details and acceptance cr…" at bounding box center [257, 212] width 249 height 16
click at [133, 202] on input "d. Consult the WBS dictionary to verify the work package details and acceptance…" at bounding box center [133, 199] width 0 height 5
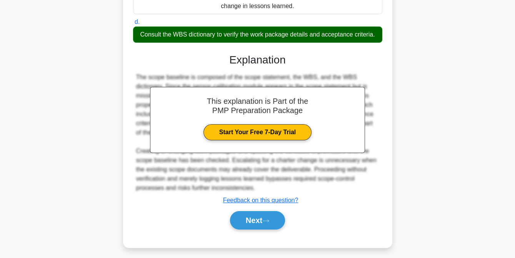
scroll to position [197, 0]
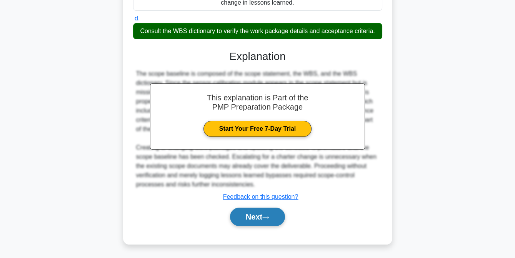
click at [256, 215] on button "Next" at bounding box center [257, 217] width 55 height 18
click at [253, 218] on button "Next" at bounding box center [257, 217] width 55 height 18
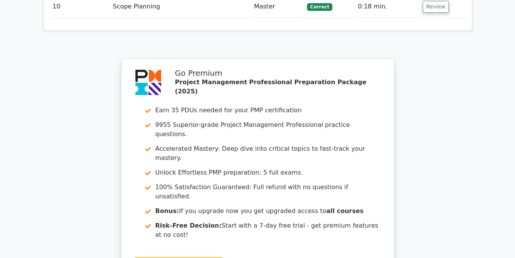
scroll to position [1279, 0]
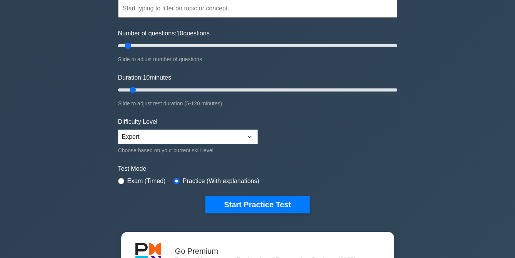
scroll to position [77, 0]
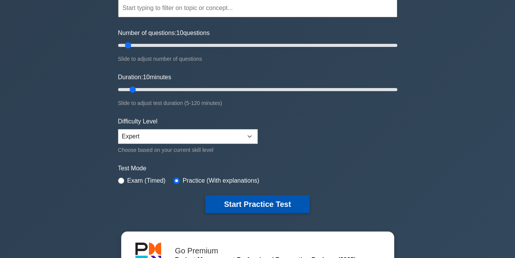
click at [252, 202] on button "Start Practice Test" at bounding box center [258, 205] width 104 height 18
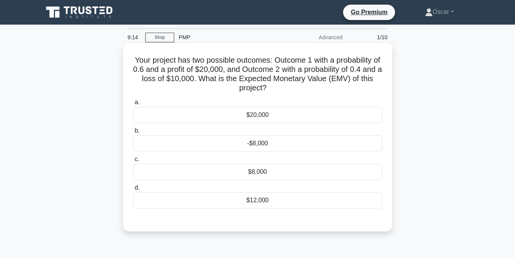
click at [251, 201] on div "$12,000" at bounding box center [257, 200] width 249 height 16
click at [133, 191] on input "d. $12,000" at bounding box center [133, 188] width 0 height 5
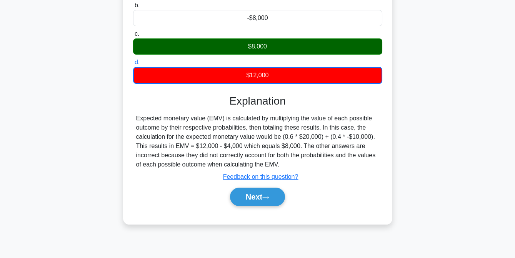
scroll to position [126, 0]
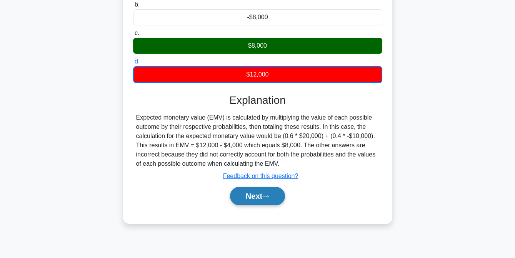
click at [251, 198] on button "Next" at bounding box center [257, 196] width 55 height 18
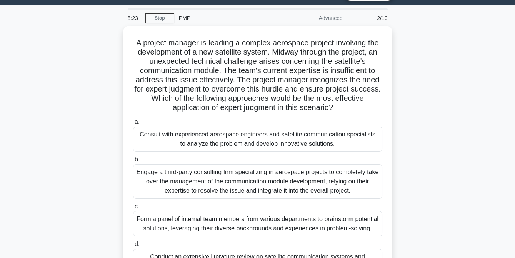
scroll to position [19, 0]
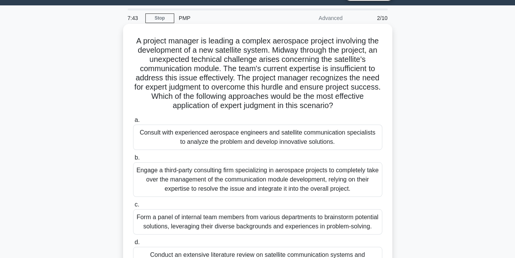
click at [257, 143] on div "Consult with experienced aerospace engineers and satellite communication specia…" at bounding box center [257, 137] width 249 height 25
click at [133, 123] on input "a. Consult with experienced aerospace engineers and satellite communication spe…" at bounding box center [133, 120] width 0 height 5
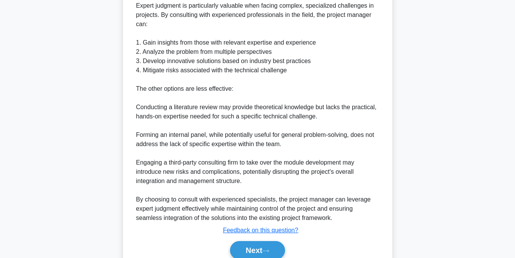
scroll to position [419, 0]
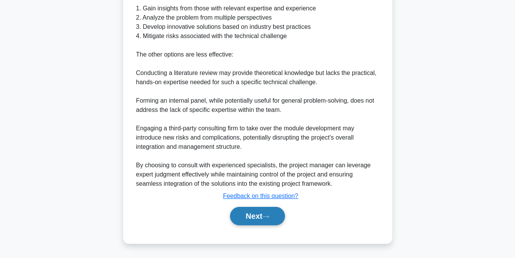
click at [247, 213] on button "Next" at bounding box center [257, 216] width 55 height 18
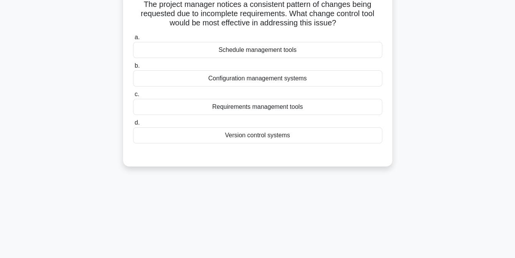
scroll to position [46, 0]
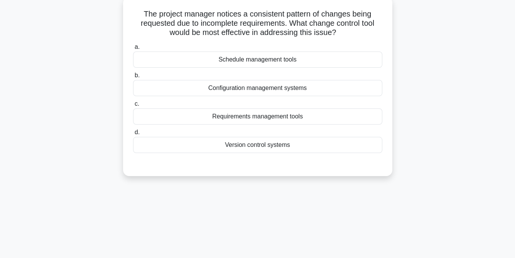
click at [237, 118] on div "Requirements management tools" at bounding box center [257, 117] width 249 height 16
click at [133, 107] on input "c. Requirements management tools" at bounding box center [133, 104] width 0 height 5
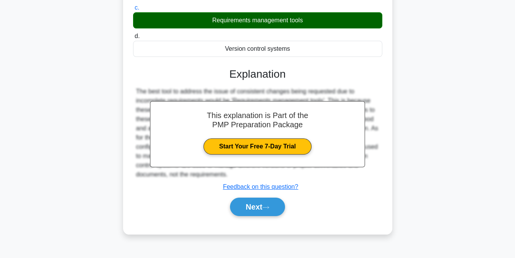
scroll to position [157, 0]
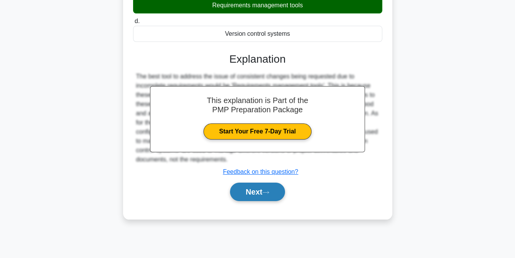
click at [250, 192] on button "Next" at bounding box center [257, 192] width 55 height 18
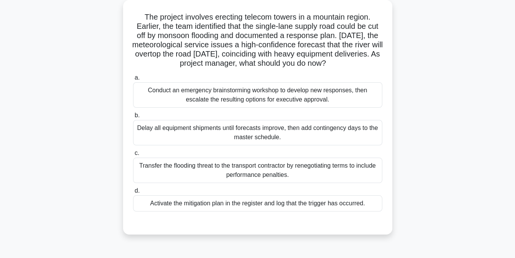
scroll to position [45, 0]
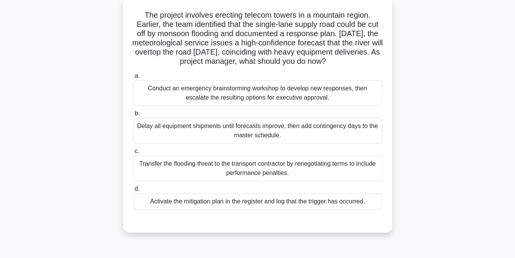
click at [259, 97] on div "Conduct an emergency brainstorming workshop to develop new responses, then esca…" at bounding box center [257, 92] width 249 height 25
click at [133, 79] on input "a. Conduct an emergency brainstorming workshop to develop new responses, then e…" at bounding box center [133, 76] width 0 height 5
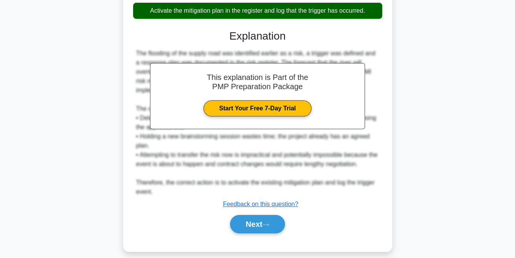
scroll to position [237, 0]
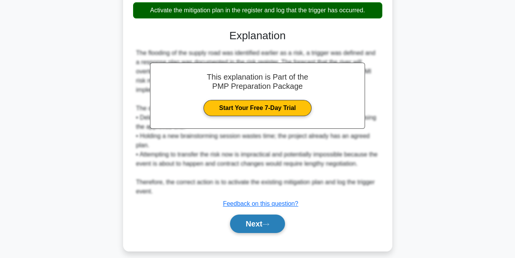
click at [250, 222] on button "Next" at bounding box center [257, 224] width 55 height 18
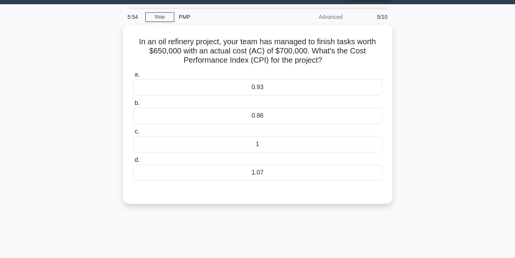
scroll to position [20, 0]
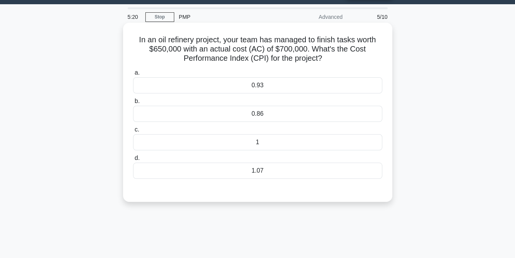
click at [263, 86] on div "0.93" at bounding box center [257, 85] width 249 height 16
click at [133, 75] on input "a. 0.93" at bounding box center [133, 72] width 0 height 5
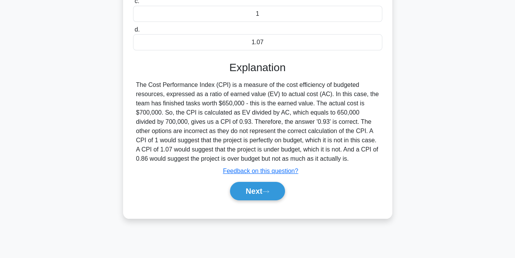
scroll to position [157, 0]
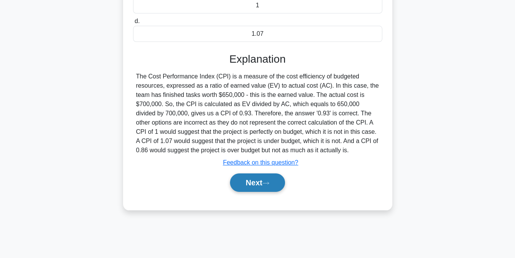
click at [249, 184] on button "Next" at bounding box center [257, 183] width 55 height 18
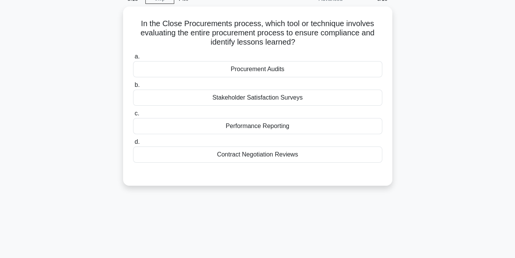
scroll to position [0, 0]
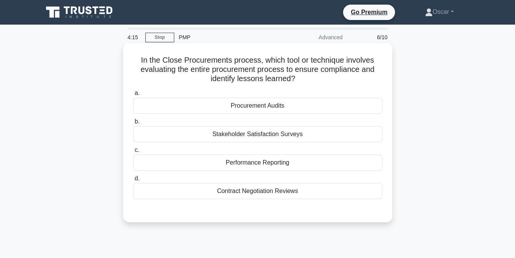
click at [243, 106] on div "Procurement Audits" at bounding box center [257, 106] width 249 height 16
click at [133, 96] on input "a. Procurement Audits" at bounding box center [133, 93] width 0 height 5
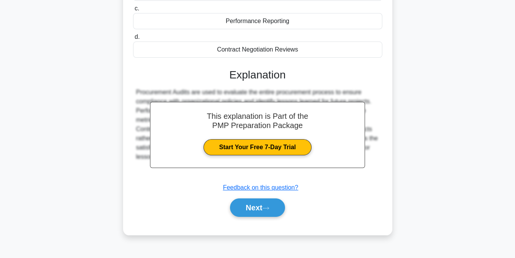
scroll to position [157, 0]
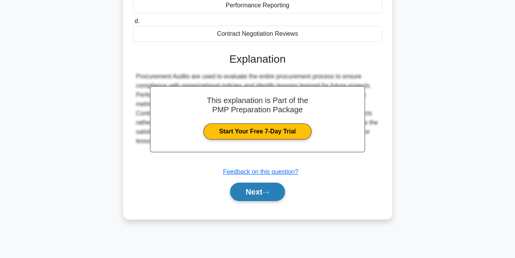
click at [251, 189] on button "Next" at bounding box center [257, 192] width 55 height 18
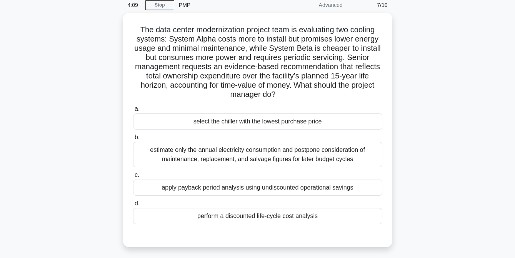
scroll to position [32, 0]
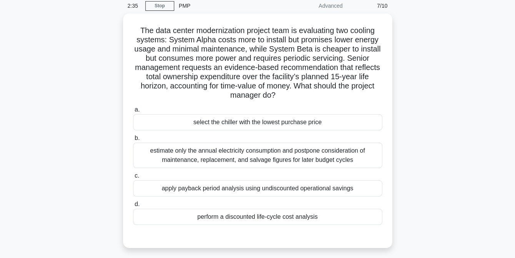
click at [251, 189] on div "apply payback period analysis using undiscounted operational savings" at bounding box center [257, 189] width 249 height 16
click at [133, 179] on input "c. apply payback period analysis using undiscounted operational savings" at bounding box center [133, 176] width 0 height 5
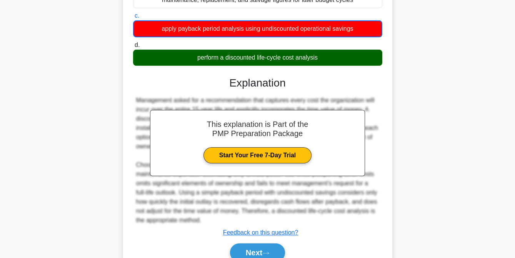
scroll to position [226, 0]
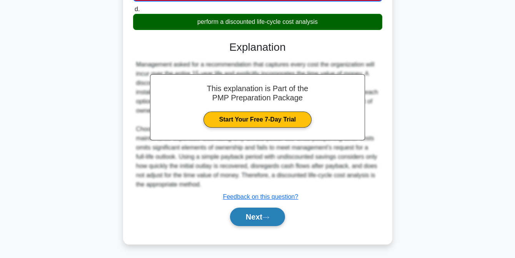
click at [259, 216] on button "Next" at bounding box center [257, 217] width 55 height 18
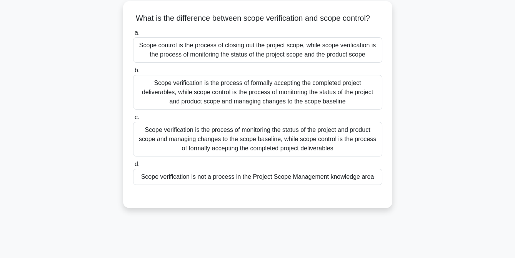
scroll to position [45, 0]
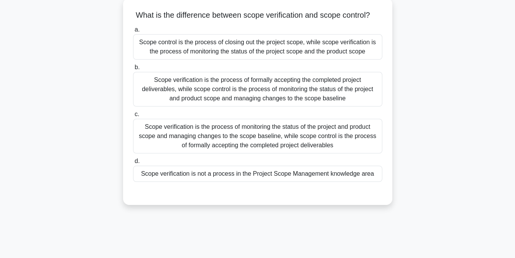
click at [263, 101] on div "Scope verification is the process of formally accepting the completed project d…" at bounding box center [257, 89] width 249 height 35
click at [133, 70] on input "b. Scope verification is the process of formally accepting the completed projec…" at bounding box center [133, 67] width 0 height 5
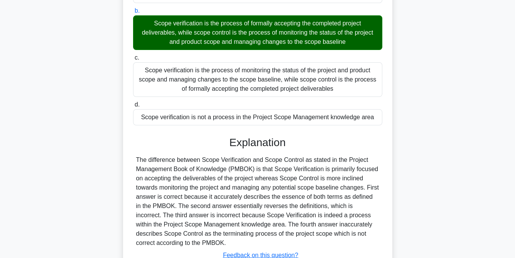
scroll to position [169, 0]
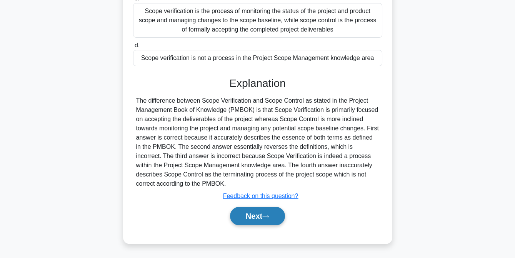
click at [254, 217] on button "Next" at bounding box center [257, 216] width 55 height 18
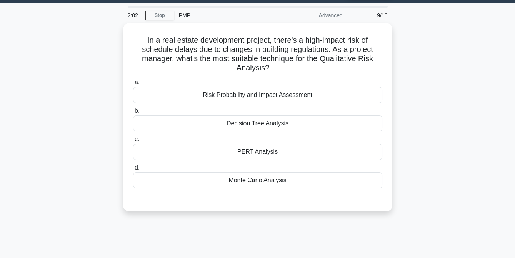
scroll to position [22, 0]
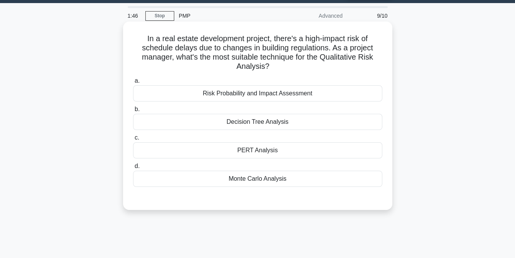
click at [254, 97] on div "Risk Probability and Impact Assessment" at bounding box center [257, 93] width 249 height 16
click at [133, 84] on input "a. Risk Probability and Impact Assessment" at bounding box center [133, 81] width 0 height 5
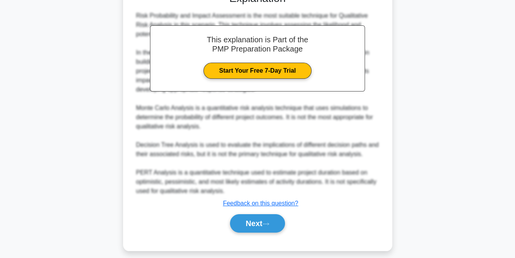
scroll to position [234, 0]
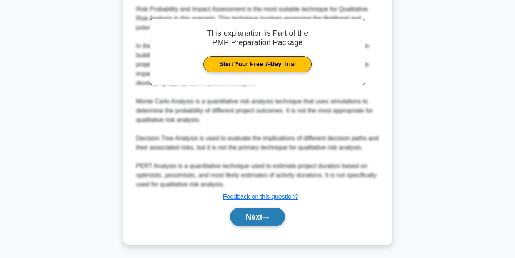
click at [259, 218] on button "Next" at bounding box center [257, 217] width 55 height 18
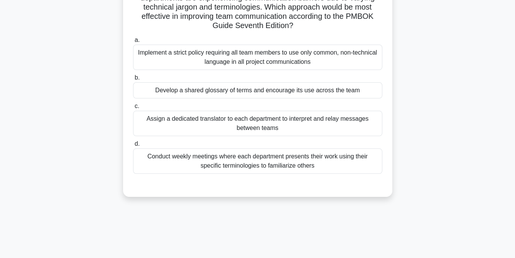
scroll to position [71, 0]
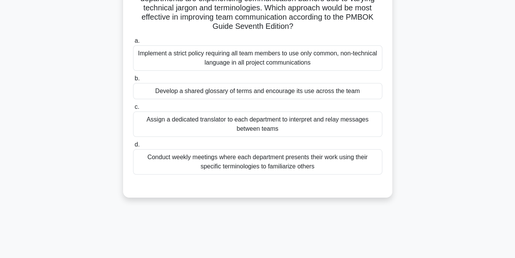
click at [228, 92] on div "Develop a shared glossary of terms and encourage its use across the team" at bounding box center [257, 91] width 249 height 16
click at [133, 81] on input "b. Develop a shared glossary of terms and encourage its use across the team" at bounding box center [133, 78] width 0 height 5
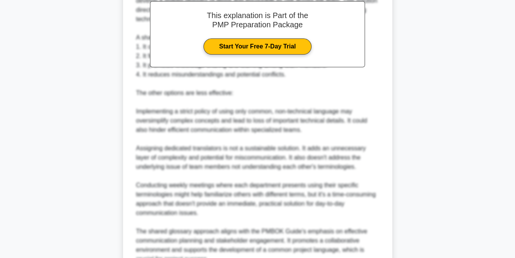
scroll to position [363, 0]
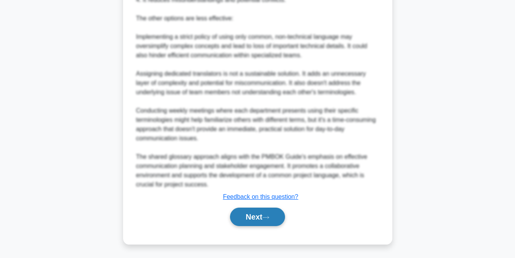
click at [254, 216] on button "Next" at bounding box center [257, 217] width 55 height 18
click at [251, 218] on button "Next" at bounding box center [257, 217] width 55 height 18
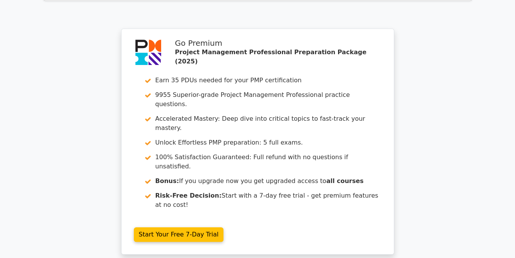
scroll to position [1339, 0]
